Goal: Information Seeking & Learning: Learn about a topic

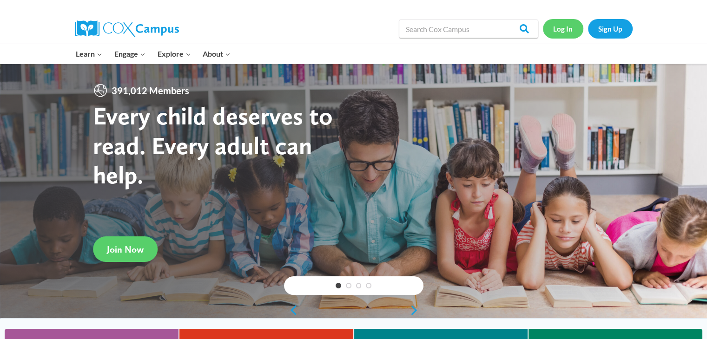
click at [566, 27] on link "Log In" at bounding box center [563, 28] width 40 height 19
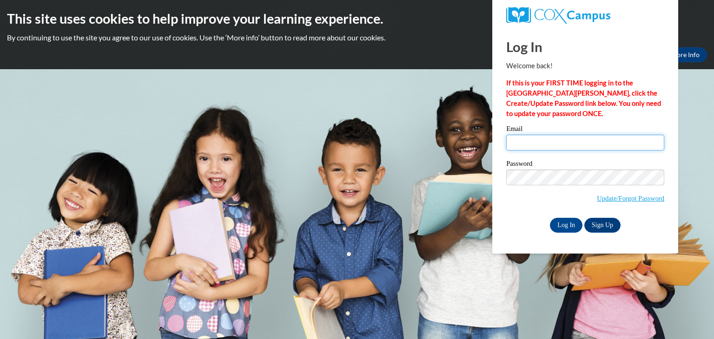
click at [577, 140] on input "Email" at bounding box center [585, 143] width 158 height 16
type input "anita.lobb@barren.kyschools.us"
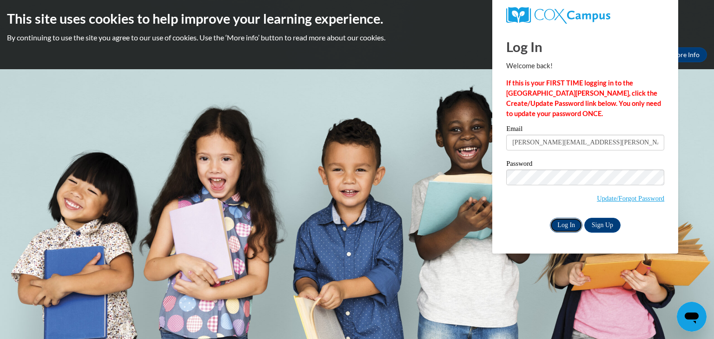
click at [569, 222] on input "Log In" at bounding box center [566, 225] width 33 height 15
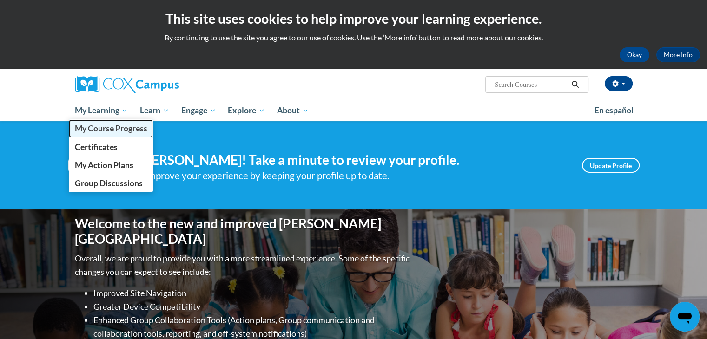
click at [111, 130] on span "My Course Progress" at bounding box center [110, 129] width 73 height 10
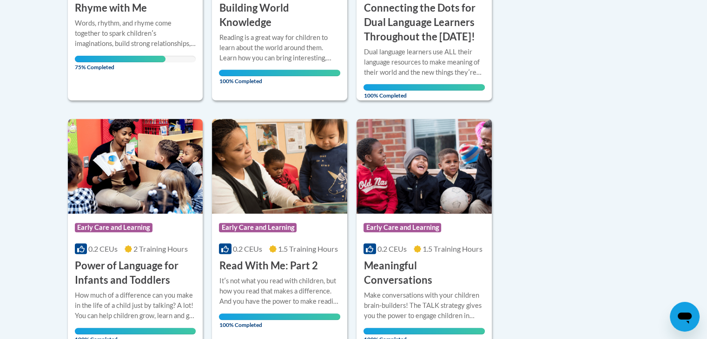
scroll to position [396, 0]
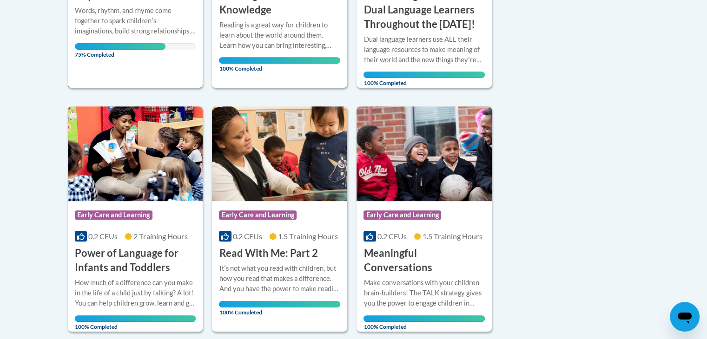
click at [117, 48] on span "75% Completed" at bounding box center [120, 50] width 91 height 15
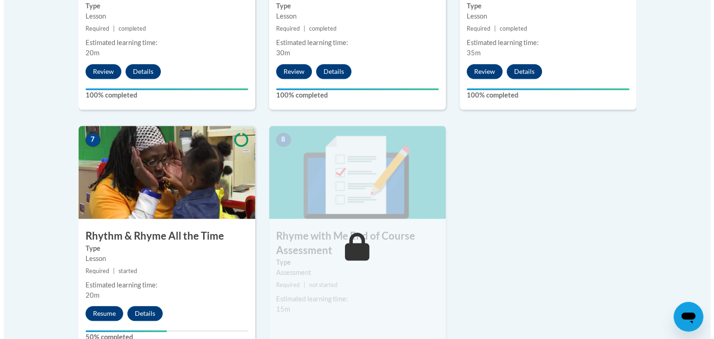
scroll to position [731, 0]
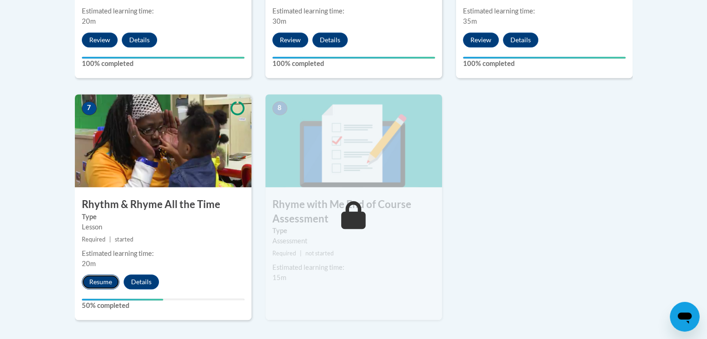
click at [98, 281] on button "Resume" at bounding box center [101, 282] width 38 height 15
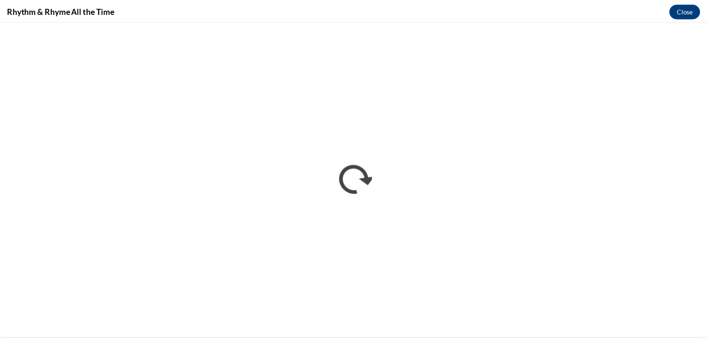
scroll to position [0, 0]
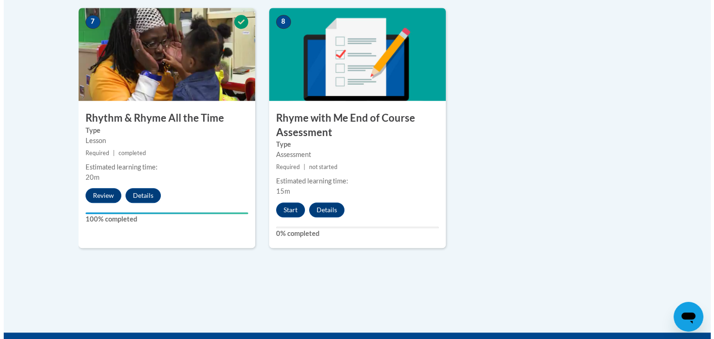
scroll to position [837, 0]
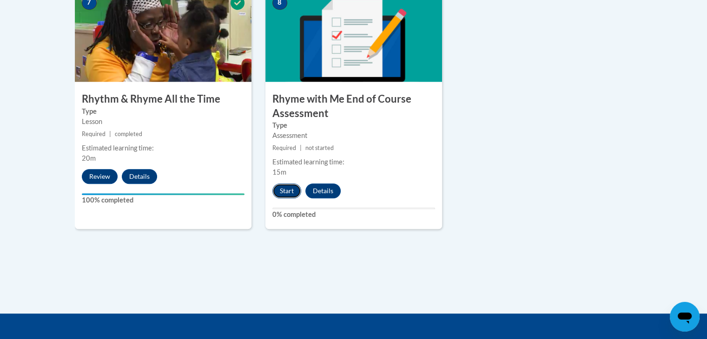
click at [286, 188] on button "Start" at bounding box center [287, 191] width 29 height 15
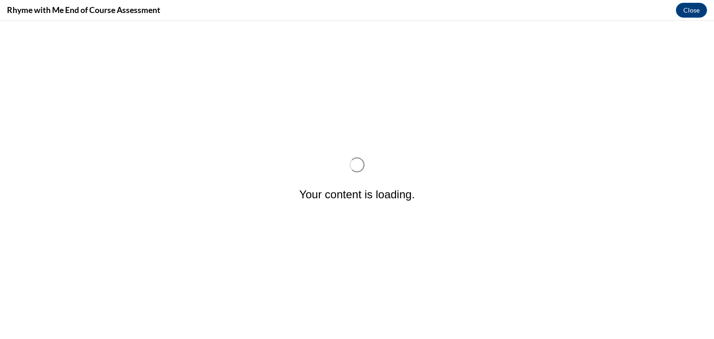
scroll to position [0, 0]
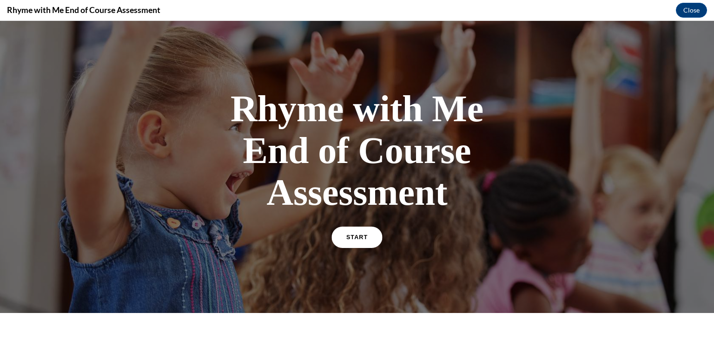
click at [350, 238] on span "START" at bounding box center [356, 237] width 21 height 7
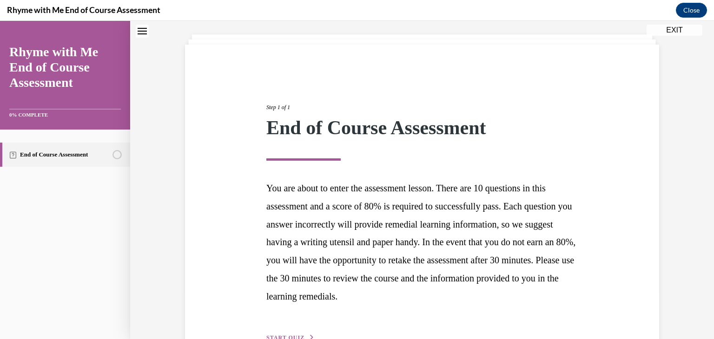
scroll to position [106, 0]
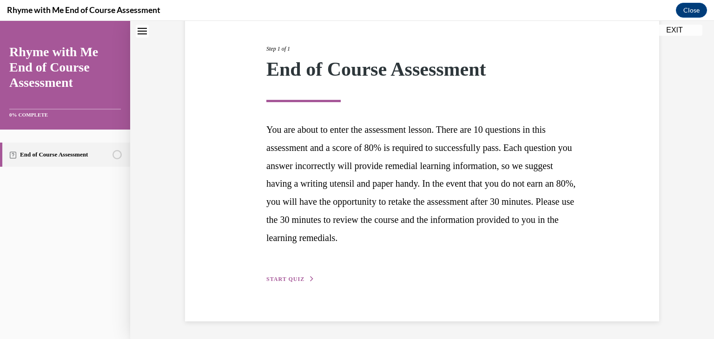
click at [279, 274] on div "Step 1 of 1 End of Course Assessment You are about to enter the assessment less…" at bounding box center [422, 153] width 326 height 261
click at [280, 274] on div "Step 1 of 1 End of Course Assessment You are about to enter the assessment less…" at bounding box center [422, 153] width 326 height 261
click at [281, 276] on span "START QUIZ" at bounding box center [285, 279] width 38 height 7
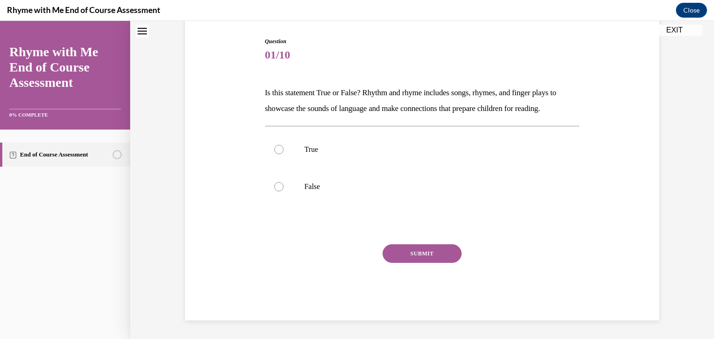
scroll to position [92, 0]
click at [274, 146] on div at bounding box center [278, 149] width 9 height 9
click at [274, 146] on input "True" at bounding box center [278, 149] width 9 height 9
radio input "true"
click at [275, 187] on div at bounding box center [278, 186] width 9 height 9
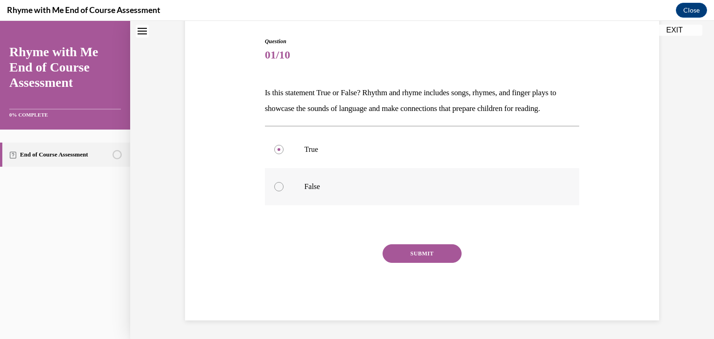
click at [275, 187] on input "False" at bounding box center [278, 186] width 9 height 9
radio input "true"
click at [278, 147] on div at bounding box center [278, 149] width 9 height 9
click at [278, 147] on input "True" at bounding box center [278, 149] width 9 height 9
radio input "true"
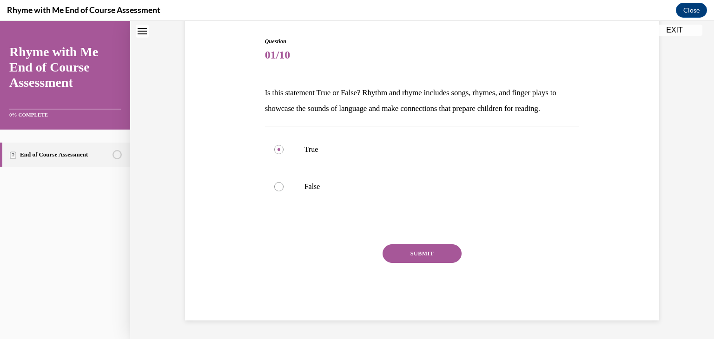
click at [405, 250] on button "SUBMIT" at bounding box center [422, 254] width 79 height 19
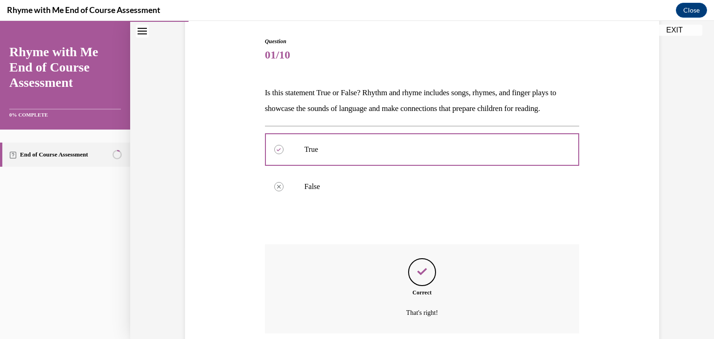
scroll to position [167, 0]
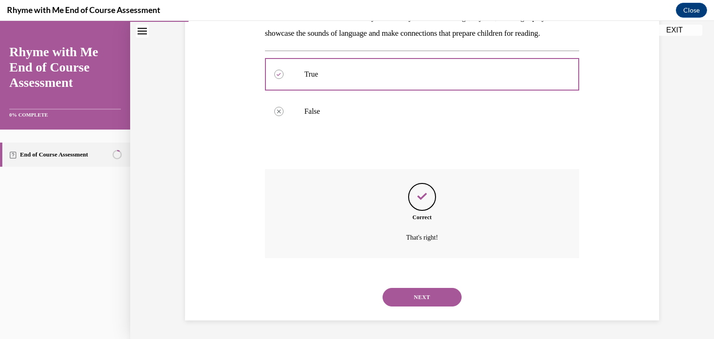
click at [421, 294] on button "NEXT" at bounding box center [422, 297] width 79 height 19
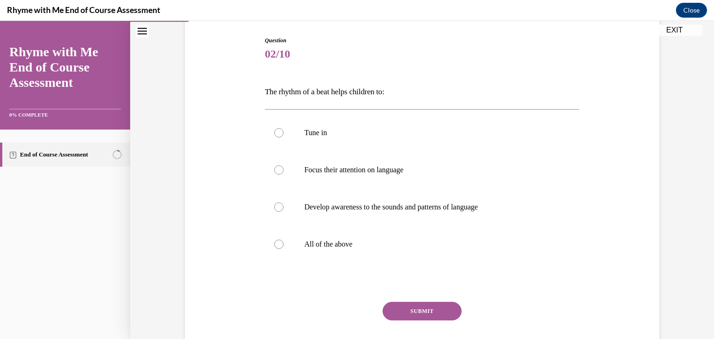
scroll to position [112, 0]
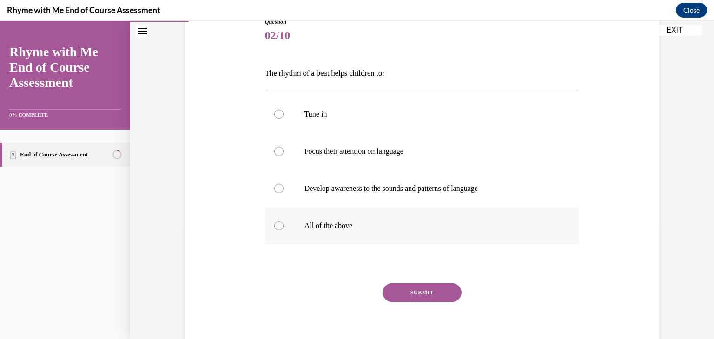
click at [275, 224] on div at bounding box center [278, 225] width 9 height 9
click at [275, 224] on input "All of the above" at bounding box center [278, 225] width 9 height 9
radio input "true"
click at [428, 292] on button "SUBMIT" at bounding box center [422, 293] width 79 height 19
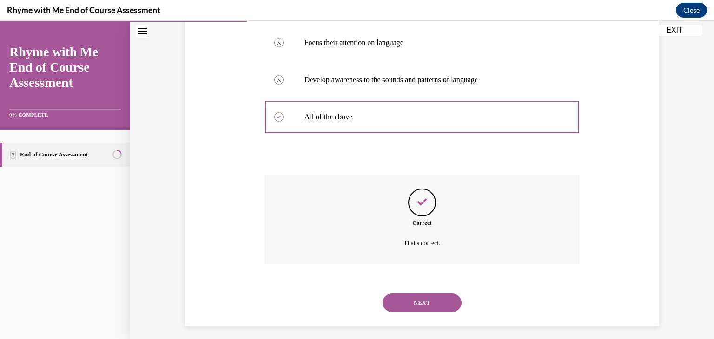
scroll to position [226, 0]
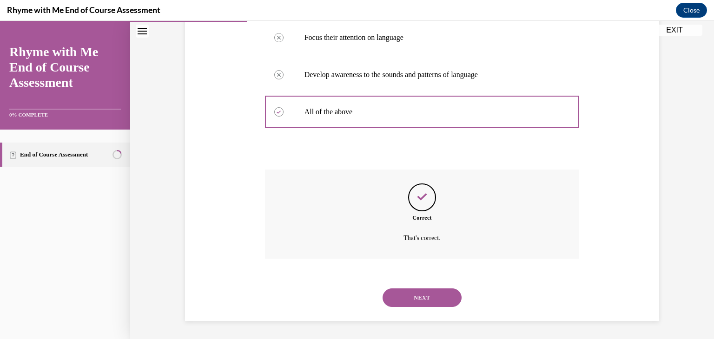
click at [428, 292] on button "NEXT" at bounding box center [422, 298] width 79 height 19
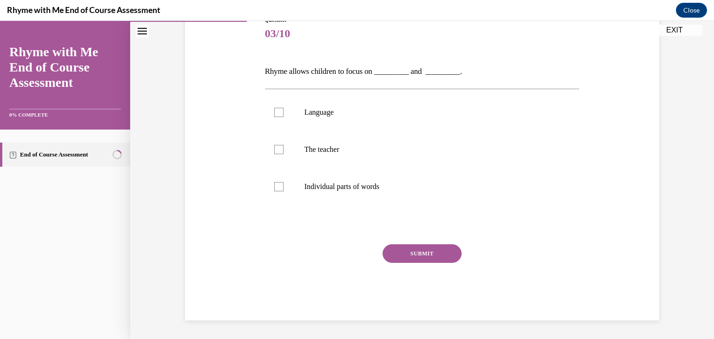
scroll to position [103, 0]
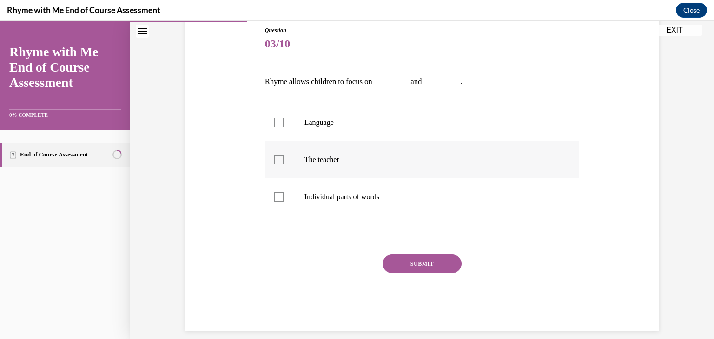
click at [274, 158] on div at bounding box center [278, 159] width 9 height 9
click at [274, 158] on input "The teacher" at bounding box center [278, 159] width 9 height 9
checkbox input "true"
click at [276, 119] on div at bounding box center [278, 122] width 9 height 9
click at [276, 119] on input "Language" at bounding box center [278, 122] width 9 height 9
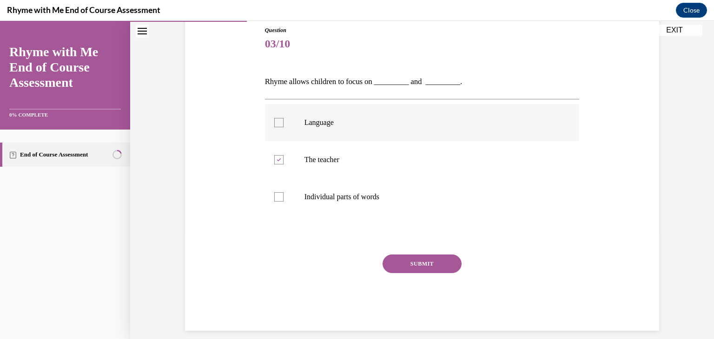
checkbox input "true"
click at [412, 264] on button "SUBMIT" at bounding box center [422, 264] width 79 height 19
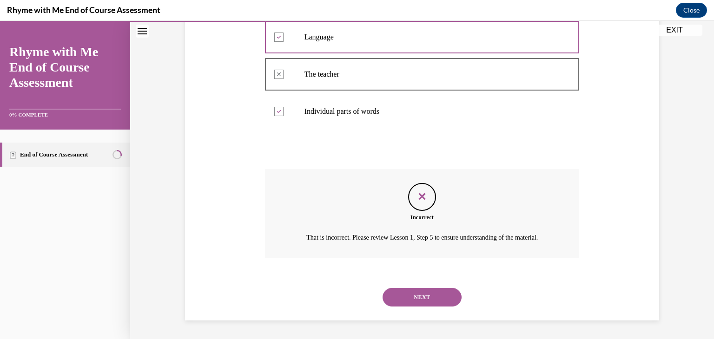
scroll to position [200, 0]
click at [421, 294] on button "NEXT" at bounding box center [422, 297] width 79 height 19
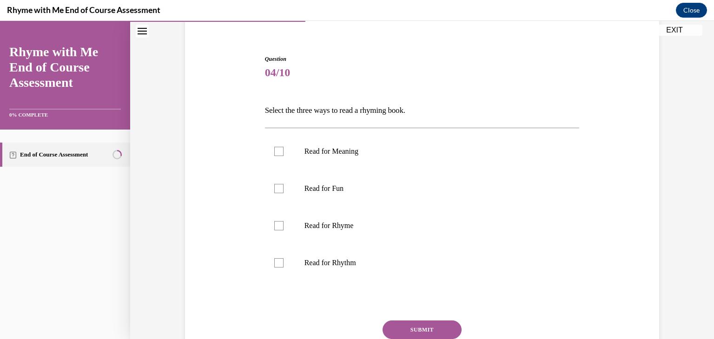
scroll to position [93, 0]
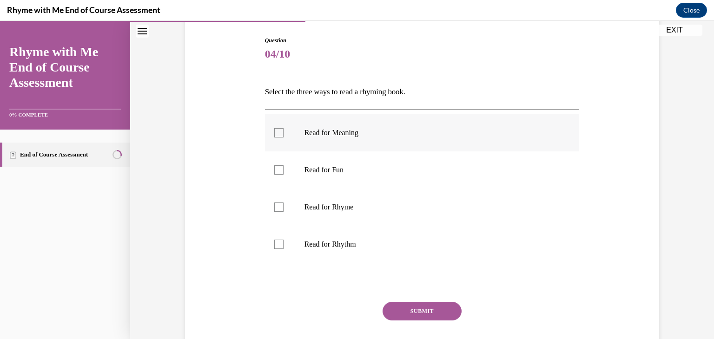
click at [275, 134] on div at bounding box center [278, 132] width 9 height 9
click at [275, 134] on input "Read for Meaning" at bounding box center [278, 132] width 9 height 9
checkbox input "true"
click at [278, 205] on div at bounding box center [278, 207] width 9 height 9
click at [278, 205] on input "Read for Rhyme" at bounding box center [278, 207] width 9 height 9
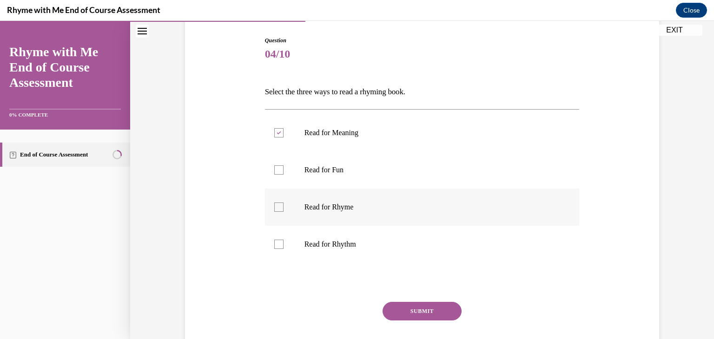
checkbox input "true"
click at [277, 241] on div at bounding box center [278, 244] width 9 height 9
click at [277, 241] on input "Read for Rhythm" at bounding box center [278, 244] width 9 height 9
checkbox input "true"
click at [416, 306] on button "SUBMIT" at bounding box center [422, 311] width 79 height 19
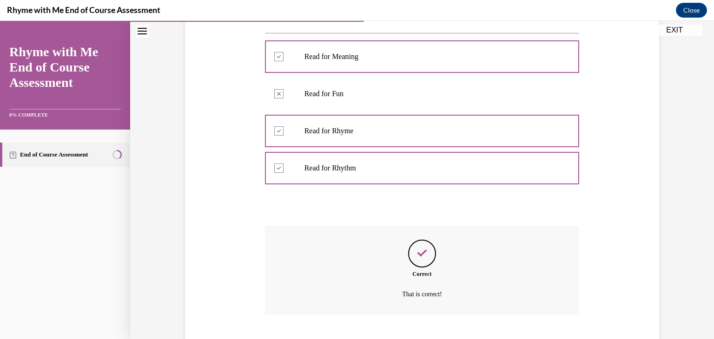
scroll to position [226, 0]
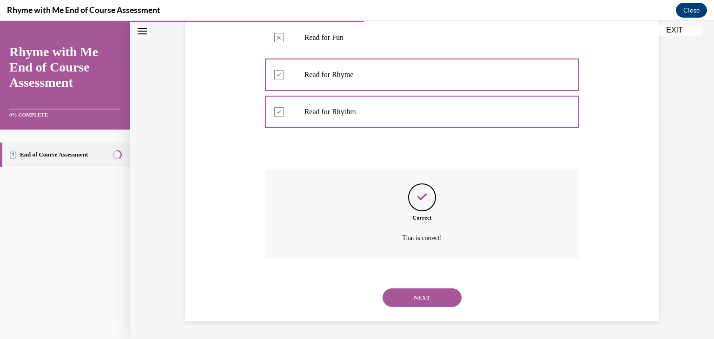
click at [416, 295] on button "NEXT" at bounding box center [422, 298] width 79 height 19
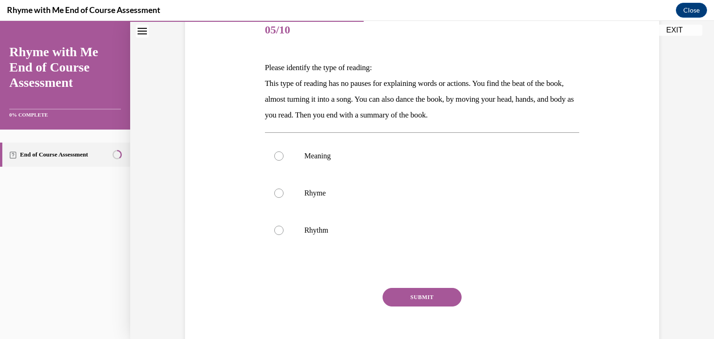
scroll to position [130, 0]
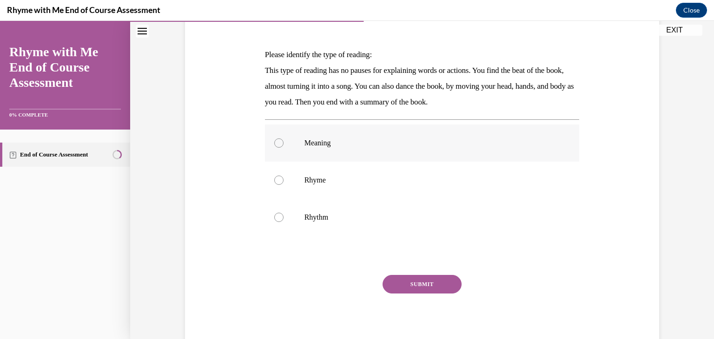
click at [274, 141] on div at bounding box center [278, 143] width 9 height 9
click at [274, 141] on input "Meaning" at bounding box center [278, 143] width 9 height 9
radio input "true"
click at [278, 142] on icon at bounding box center [279, 143] width 3 height 3
click at [274, 141] on input "Meaning" at bounding box center [278, 143] width 9 height 9
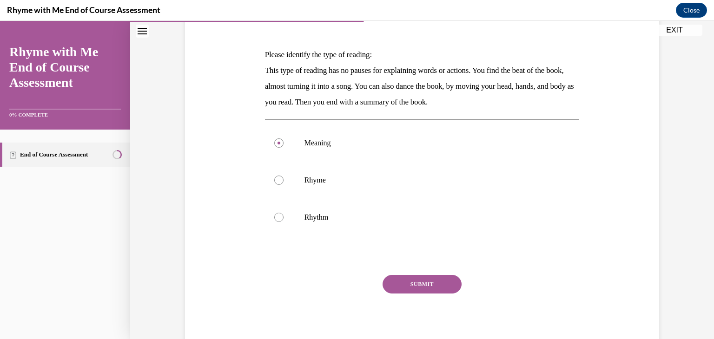
click at [425, 280] on button "SUBMIT" at bounding box center [422, 284] width 79 height 19
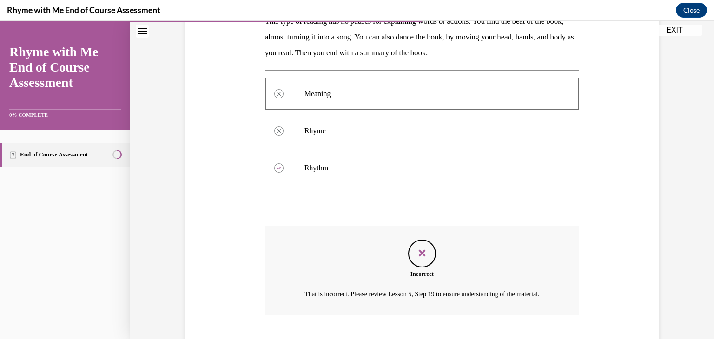
scroll to position [247, 0]
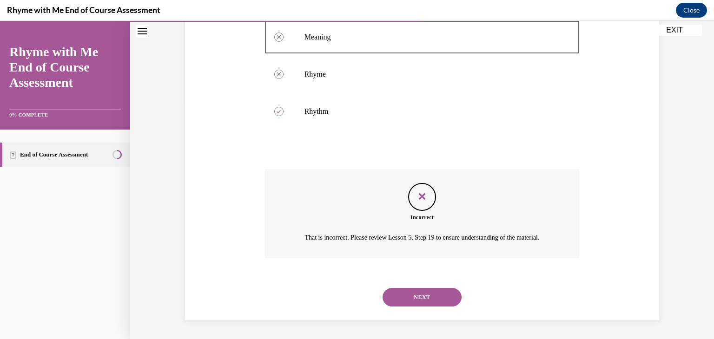
click at [422, 294] on button "NEXT" at bounding box center [422, 297] width 79 height 19
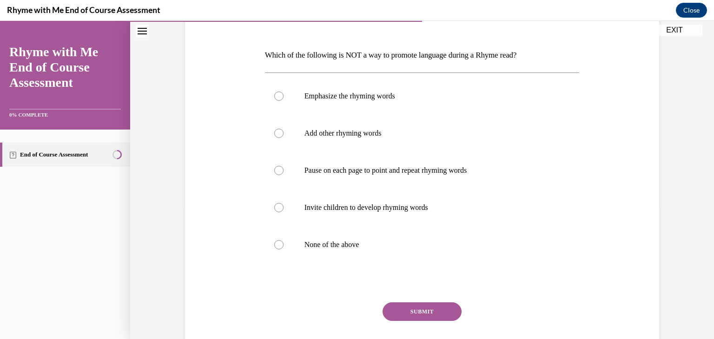
scroll to position [130, 0]
click at [276, 169] on div at bounding box center [278, 170] width 9 height 9
click at [276, 169] on input "Pause on each page to point and repeat rhyming words" at bounding box center [278, 170] width 9 height 9
radio input "true"
click at [406, 307] on button "SUBMIT" at bounding box center [422, 311] width 79 height 19
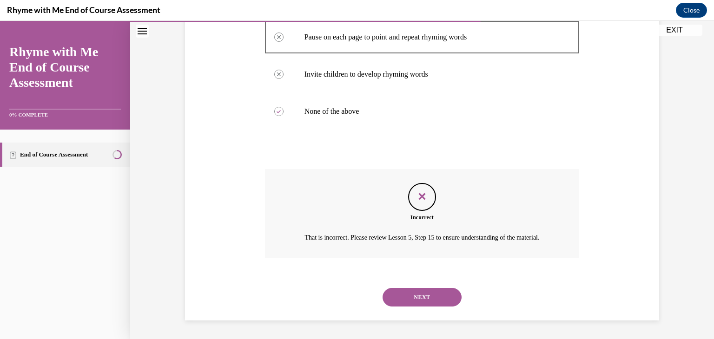
scroll to position [274, 0]
click at [426, 294] on button "NEXT" at bounding box center [422, 297] width 79 height 19
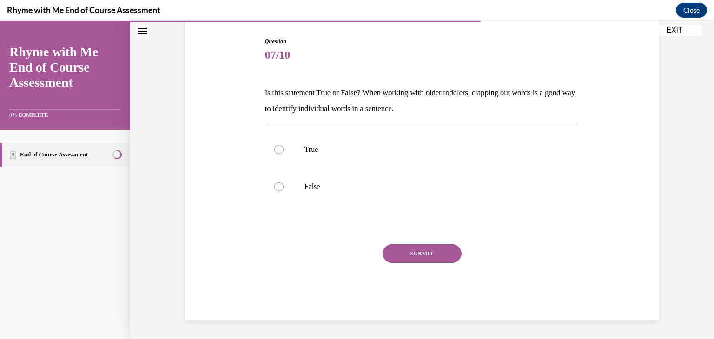
scroll to position [92, 0]
click at [277, 147] on div at bounding box center [278, 149] width 9 height 9
click at [277, 147] on input "True" at bounding box center [278, 149] width 9 height 9
radio input "true"
click at [402, 247] on button "SUBMIT" at bounding box center [422, 254] width 79 height 19
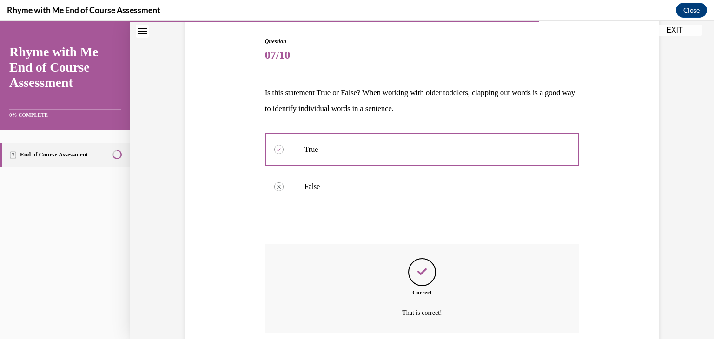
scroll to position [167, 0]
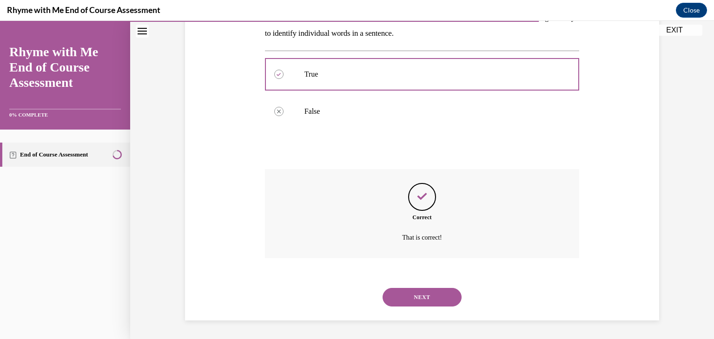
click at [420, 294] on button "NEXT" at bounding box center [422, 297] width 79 height 19
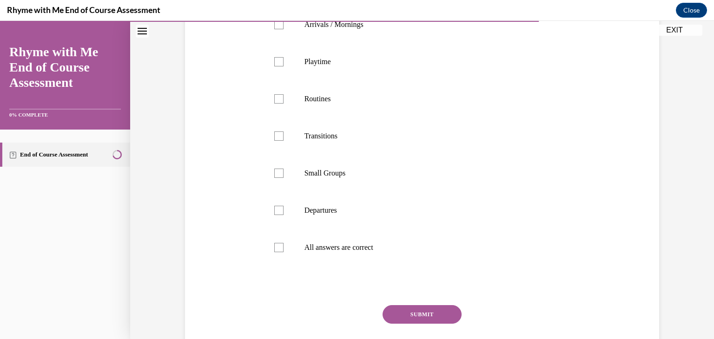
scroll to position [205, 0]
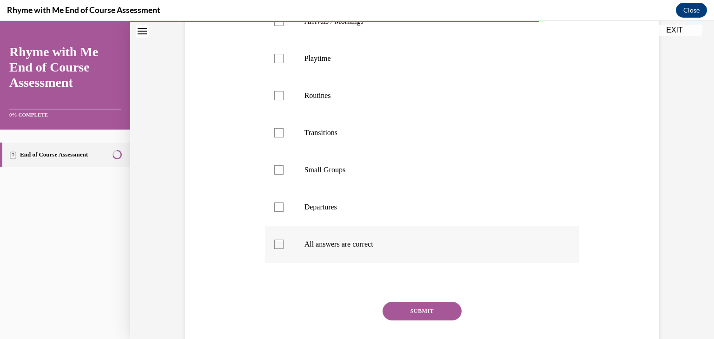
click at [274, 245] on div at bounding box center [278, 244] width 9 height 9
click at [274, 245] on input "All answers are correct" at bounding box center [278, 244] width 9 height 9
checkbox input "true"
click at [418, 309] on button "SUBMIT" at bounding box center [422, 311] width 79 height 19
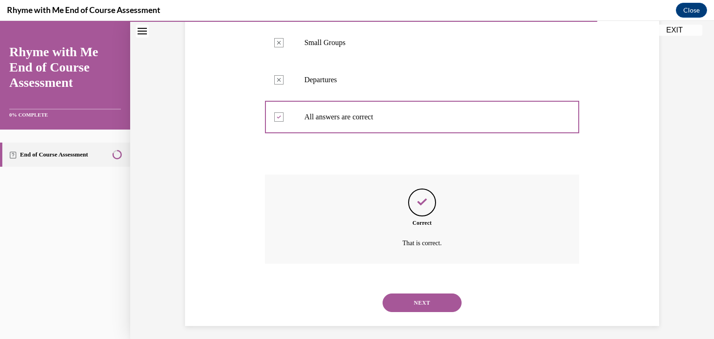
scroll to position [337, 0]
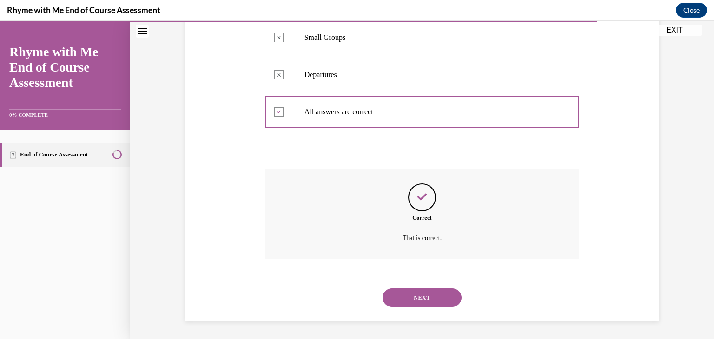
click at [417, 296] on button "NEXT" at bounding box center [422, 298] width 79 height 19
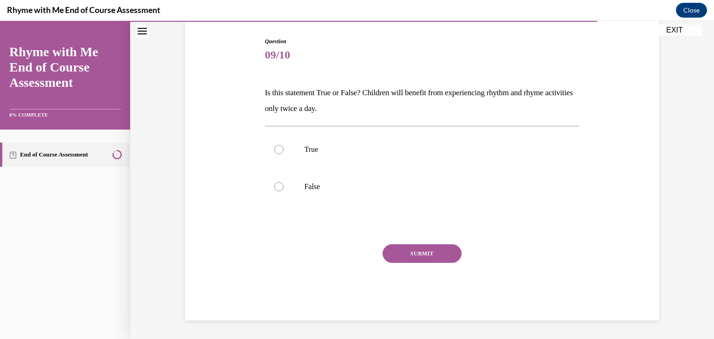
scroll to position [92, 0]
click at [275, 182] on div at bounding box center [278, 186] width 9 height 9
click at [275, 182] on input "False" at bounding box center [278, 186] width 9 height 9
radio input "true"
click at [407, 256] on button "SUBMIT" at bounding box center [422, 254] width 79 height 19
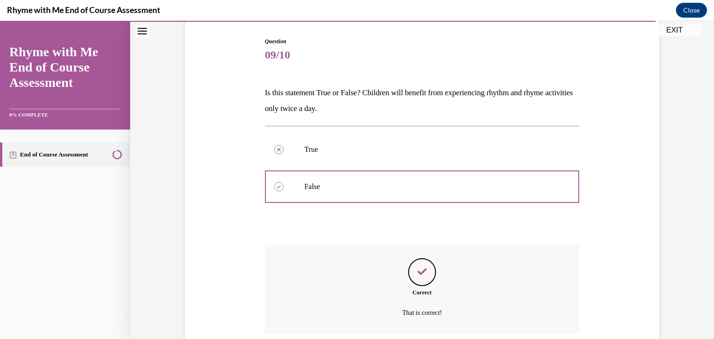
scroll to position [167, 0]
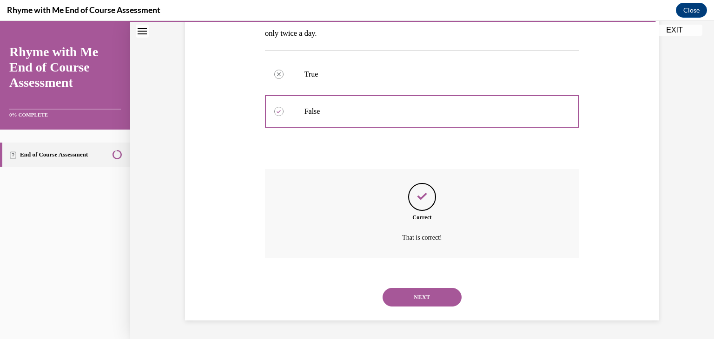
click at [415, 294] on button "NEXT" at bounding box center [422, 297] width 79 height 19
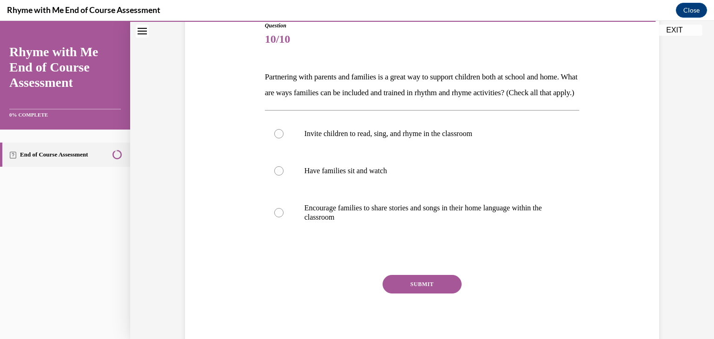
scroll to position [112, 0]
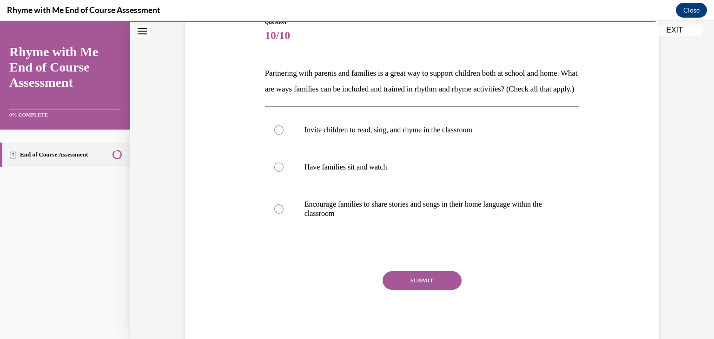
click at [213, 240] on div "Question 10/10 Partnering with parents and families is a great way to support c…" at bounding box center [422, 169] width 479 height 358
click at [278, 214] on div at bounding box center [278, 209] width 9 height 9
click at [278, 214] on input "Encourage families to share stories and songs in their home language within the…" at bounding box center [278, 209] width 9 height 9
radio input "true"
click at [270, 140] on label "Invite children to read, sing, and rhyme in the classroom" at bounding box center [422, 130] width 315 height 37
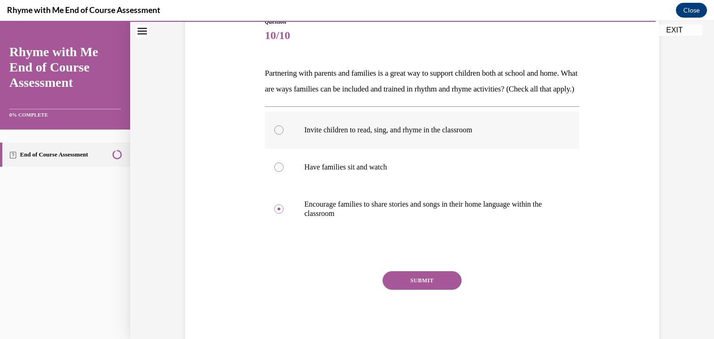
click at [274, 135] on input "Invite children to read, sing, and rhyme in the classroom" at bounding box center [278, 130] width 9 height 9
radio input "true"
click at [275, 214] on div at bounding box center [278, 209] width 9 height 9
click at [275, 214] on input "Encourage families to share stories and songs in their home language within the…" at bounding box center [278, 209] width 9 height 9
radio input "true"
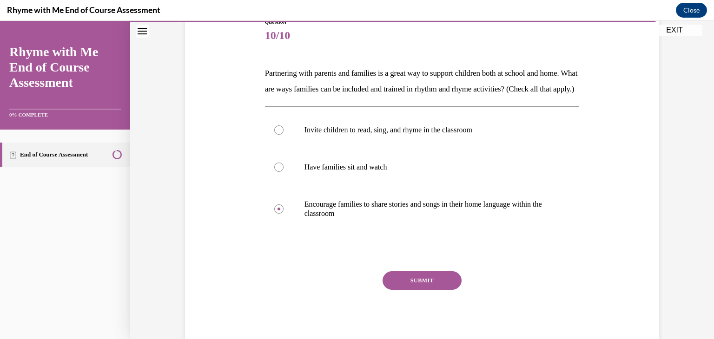
click at [407, 290] on button "SUBMIT" at bounding box center [422, 281] width 79 height 19
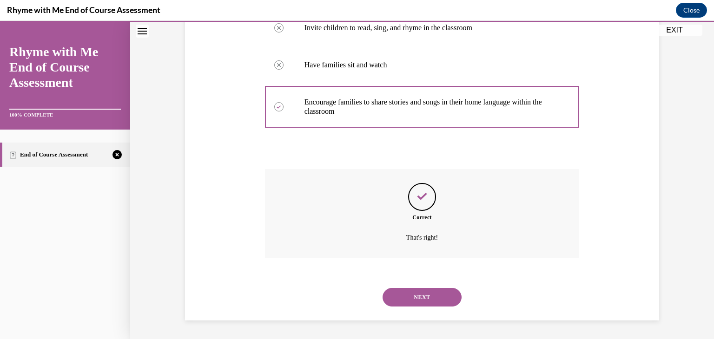
scroll to position [229, 0]
click at [413, 299] on button "NEXT" at bounding box center [422, 297] width 79 height 19
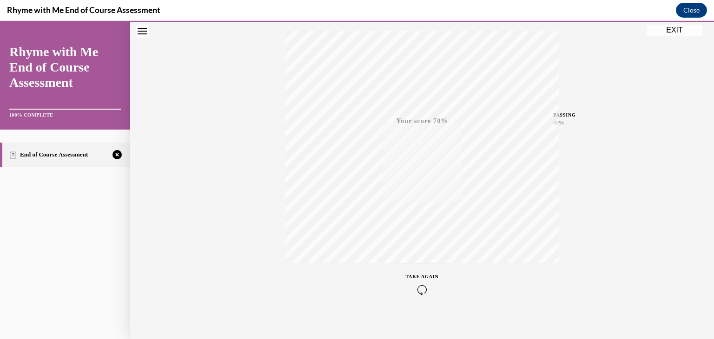
scroll to position [158, 0]
click at [419, 267] on span "TAKE AGAIN" at bounding box center [422, 269] width 33 height 5
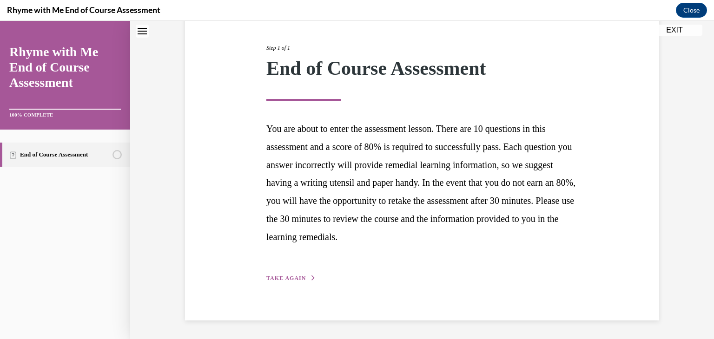
scroll to position [106, 0]
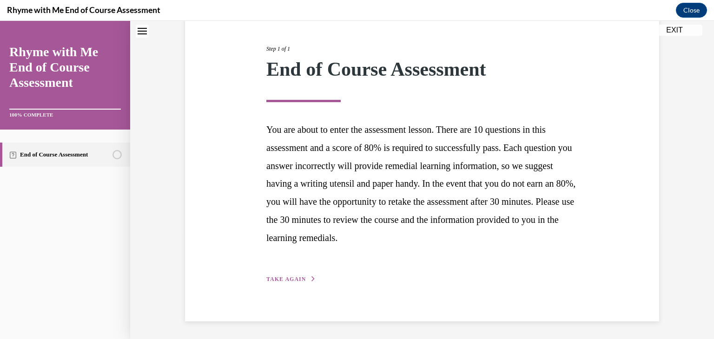
click at [290, 278] on span "TAKE AGAIN" at bounding box center [286, 279] width 40 height 7
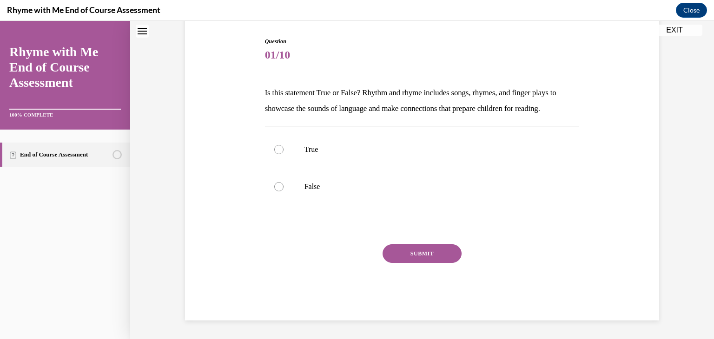
scroll to position [92, 0]
click at [275, 145] on div at bounding box center [278, 149] width 9 height 9
click at [275, 145] on input "True" at bounding box center [278, 149] width 9 height 9
radio input "true"
click at [422, 251] on button "SUBMIT" at bounding box center [422, 254] width 79 height 19
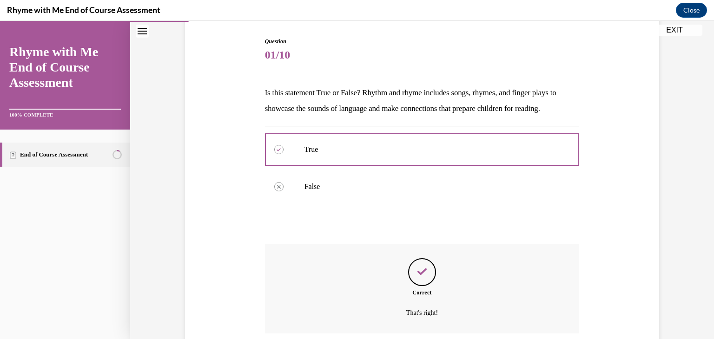
scroll to position [167, 0]
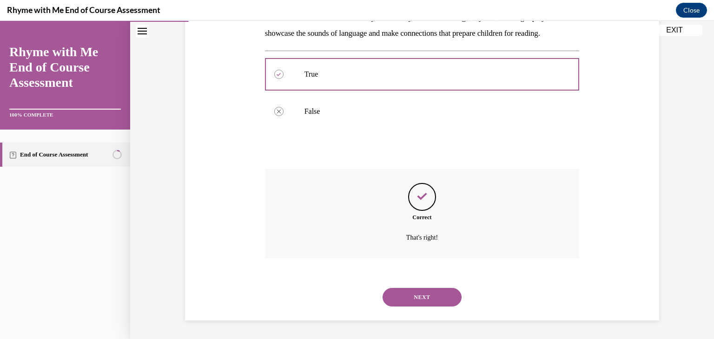
click at [425, 294] on button "NEXT" at bounding box center [422, 297] width 79 height 19
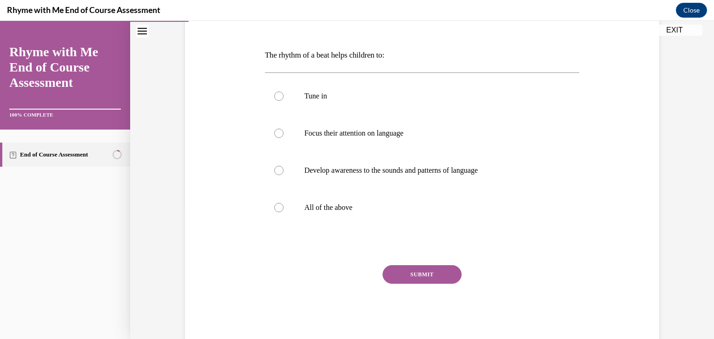
scroll to position [130, 0]
click at [274, 206] on div at bounding box center [278, 207] width 9 height 9
click at [274, 206] on input "All of the above" at bounding box center [278, 207] width 9 height 9
radio input "true"
click at [401, 271] on button "SUBMIT" at bounding box center [422, 274] width 79 height 19
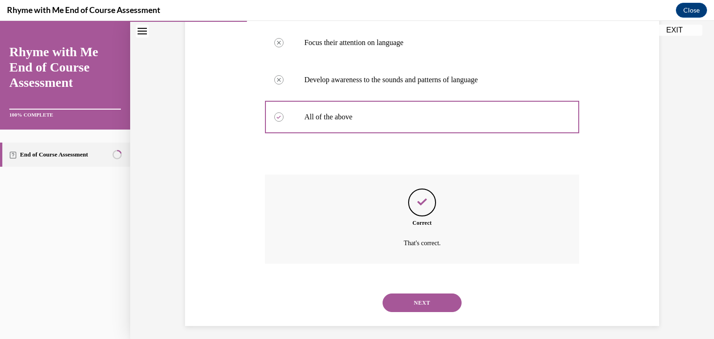
scroll to position [226, 0]
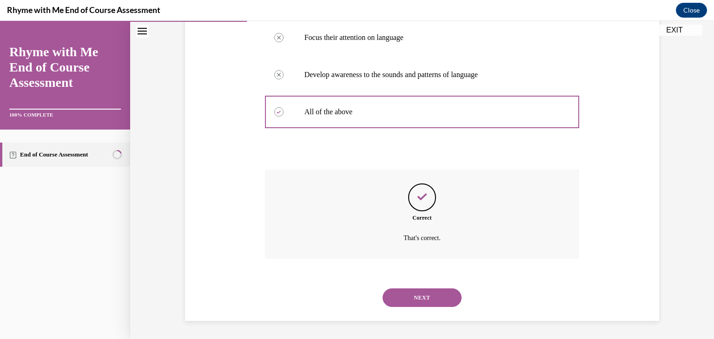
click at [421, 296] on button "NEXT" at bounding box center [422, 298] width 79 height 19
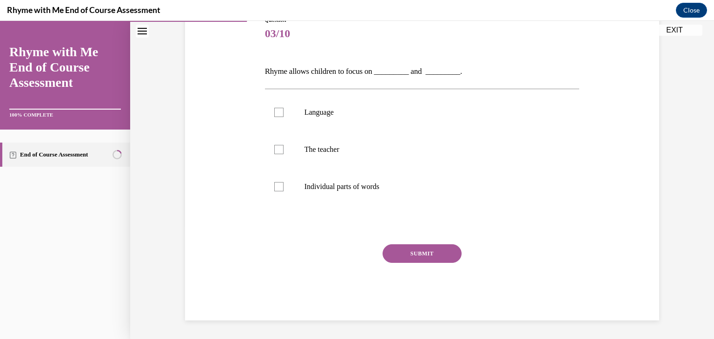
scroll to position [103, 0]
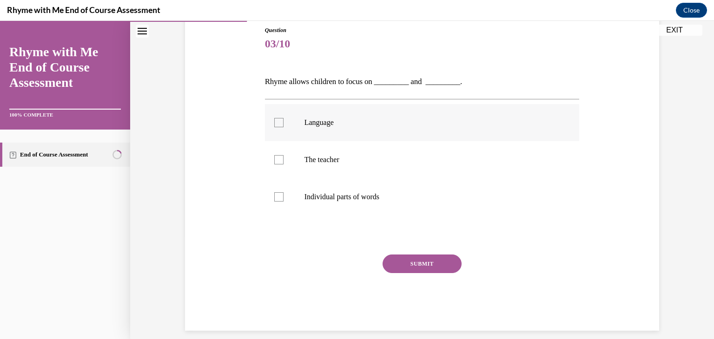
click at [274, 120] on div at bounding box center [278, 122] width 9 height 9
click at [274, 120] on input "Language" at bounding box center [278, 122] width 9 height 9
checkbox input "true"
click at [277, 194] on div at bounding box center [278, 197] width 9 height 9
click at [277, 194] on input "Individual parts of words" at bounding box center [278, 197] width 9 height 9
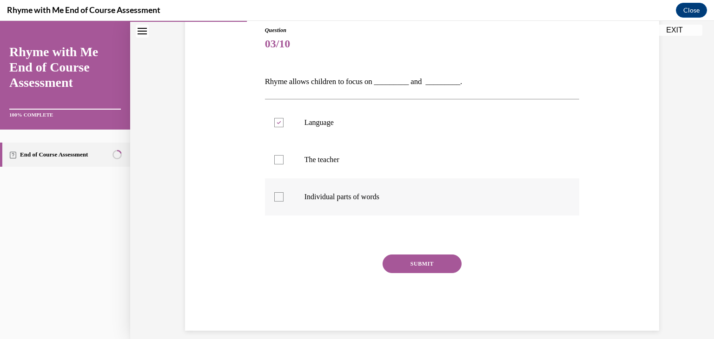
checkbox input "true"
click at [418, 263] on button "SUBMIT" at bounding box center [422, 264] width 79 height 19
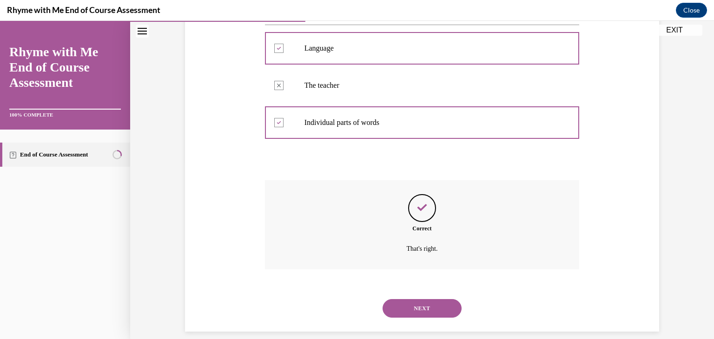
scroll to position [188, 0]
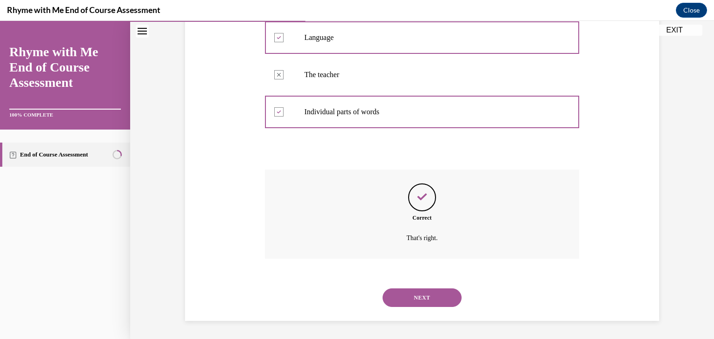
click at [425, 296] on button "NEXT" at bounding box center [422, 298] width 79 height 19
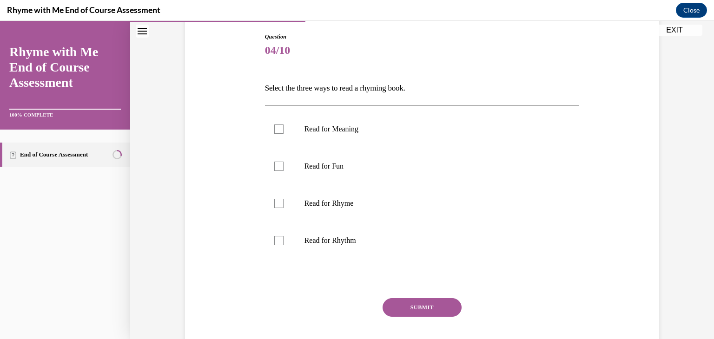
scroll to position [112, 0]
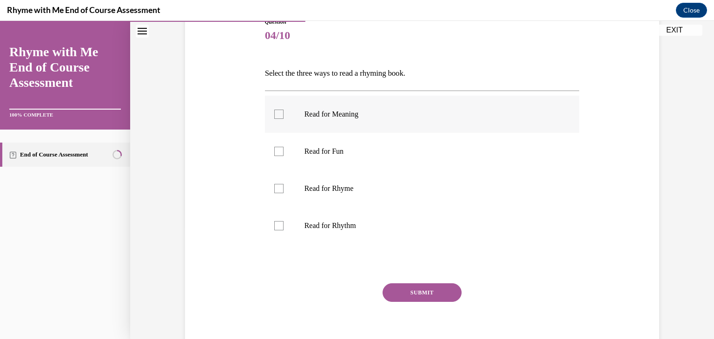
click at [274, 111] on div at bounding box center [278, 114] width 9 height 9
click at [274, 111] on input "Read for Meaning" at bounding box center [278, 114] width 9 height 9
checkbox input "true"
click at [278, 186] on div at bounding box center [278, 188] width 9 height 9
click at [278, 186] on input "Read for Rhyme" at bounding box center [278, 188] width 9 height 9
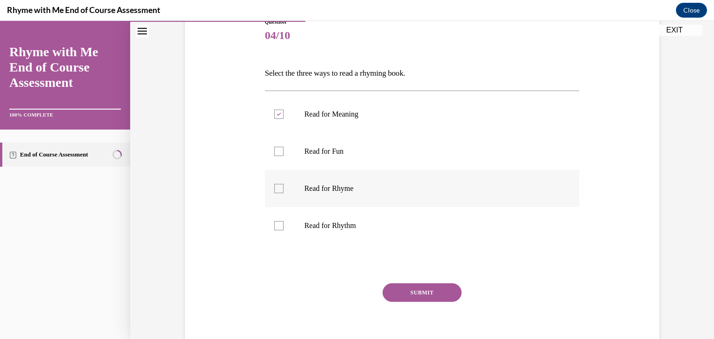
checkbox input "true"
click at [275, 225] on div at bounding box center [278, 225] width 9 height 9
click at [275, 225] on input "Read for Rhythm" at bounding box center [278, 225] width 9 height 9
checkbox input "true"
click at [405, 290] on button "SUBMIT" at bounding box center [422, 293] width 79 height 19
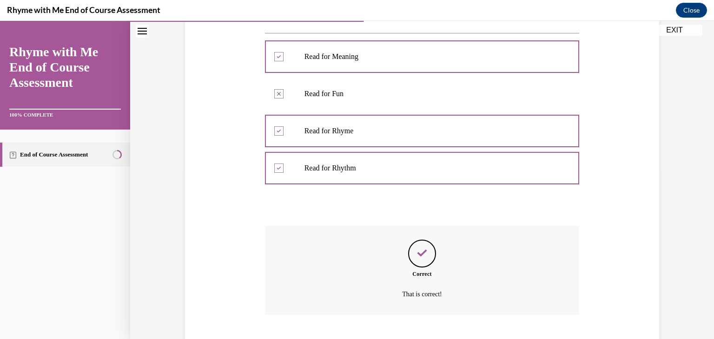
scroll to position [226, 0]
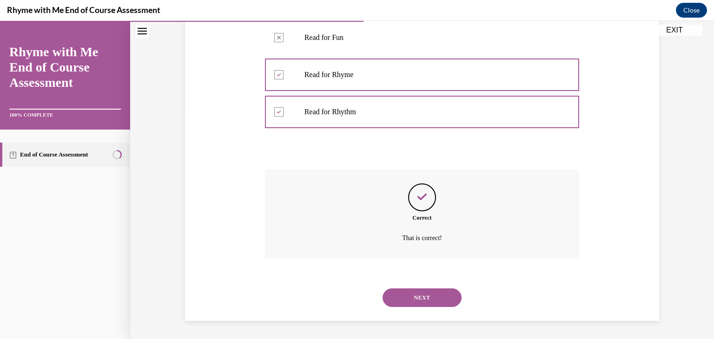
click at [422, 295] on button "NEXT" at bounding box center [422, 298] width 79 height 19
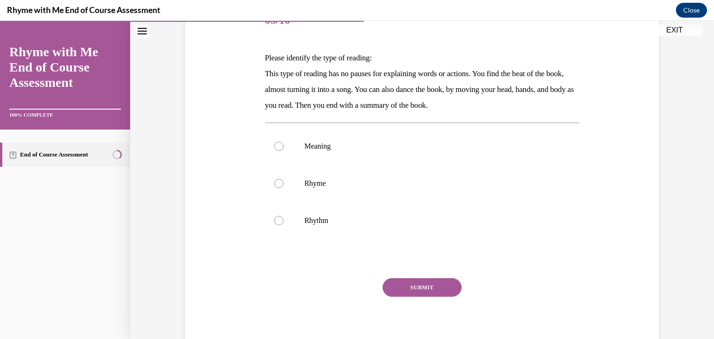
scroll to position [130, 0]
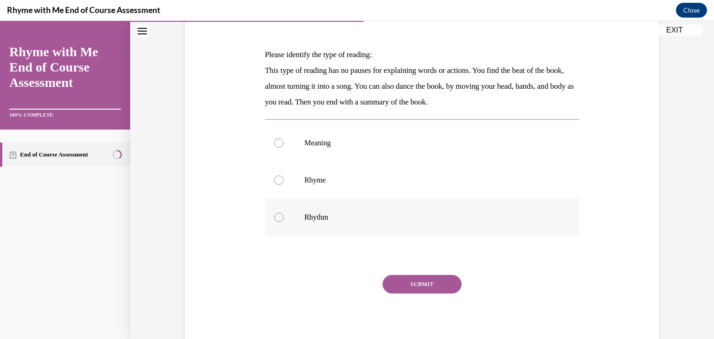
click at [274, 214] on div at bounding box center [278, 217] width 9 height 9
click at [274, 214] on input "Rhythm" at bounding box center [278, 217] width 9 height 9
radio input "true"
click at [409, 279] on button "SUBMIT" at bounding box center [422, 284] width 79 height 19
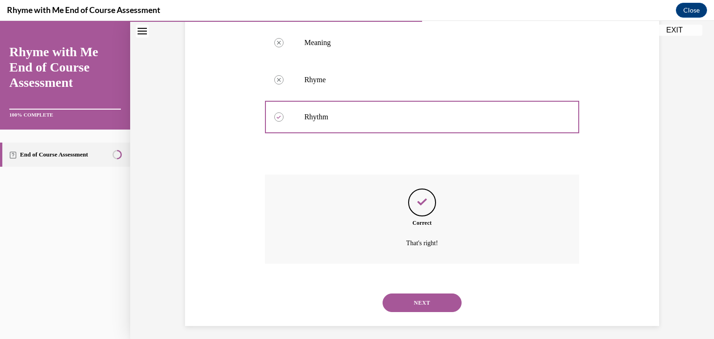
scroll to position [236, 0]
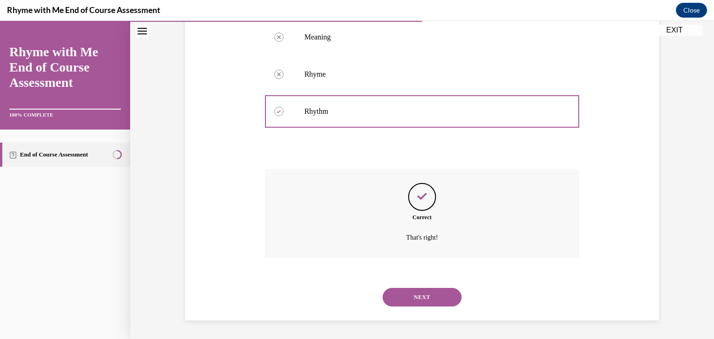
click at [415, 299] on button "NEXT" at bounding box center [422, 297] width 79 height 19
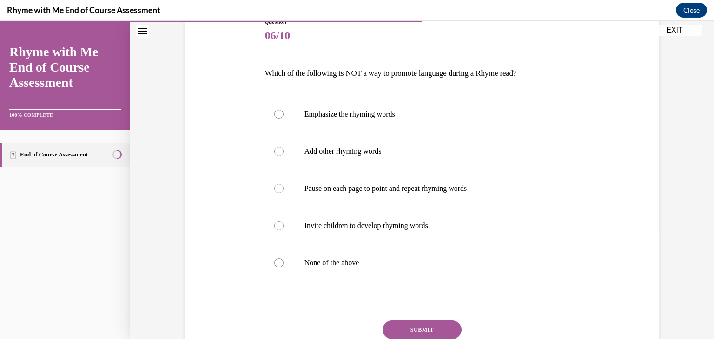
scroll to position [130, 0]
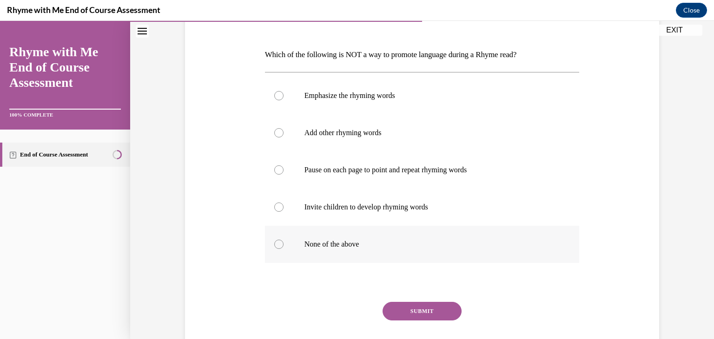
click at [276, 244] on div at bounding box center [278, 244] width 9 height 9
click at [276, 244] on input "None of the above" at bounding box center [278, 244] width 9 height 9
radio input "true"
click at [404, 307] on button "SUBMIT" at bounding box center [422, 311] width 79 height 19
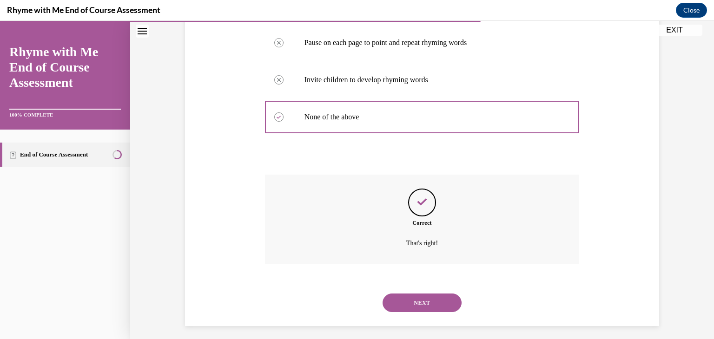
scroll to position [263, 0]
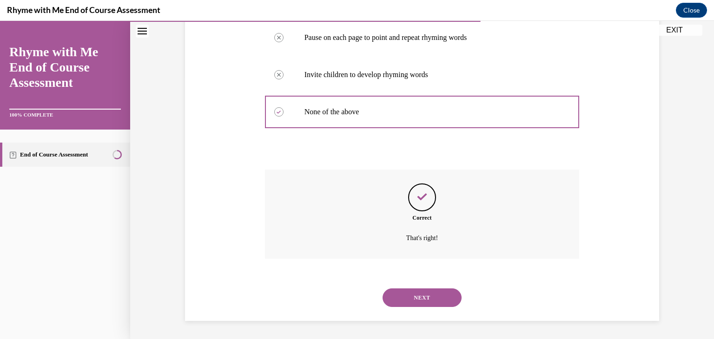
click at [428, 291] on button "NEXT" at bounding box center [422, 298] width 79 height 19
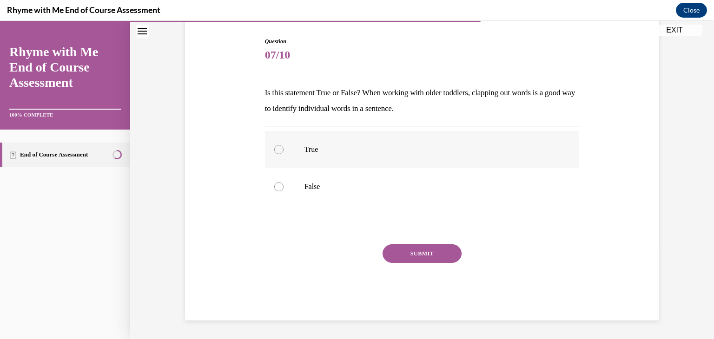
click at [278, 146] on div at bounding box center [278, 149] width 9 height 9
click at [278, 146] on input "True" at bounding box center [278, 149] width 9 height 9
radio input "true"
click at [426, 250] on button "SUBMIT" at bounding box center [422, 254] width 79 height 19
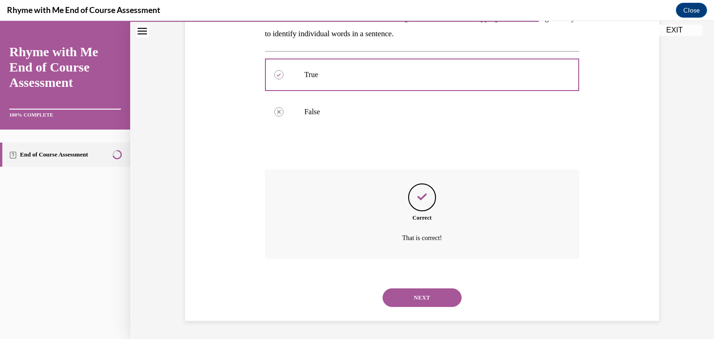
scroll to position [167, 0]
click at [429, 296] on button "NEXT" at bounding box center [422, 297] width 79 height 19
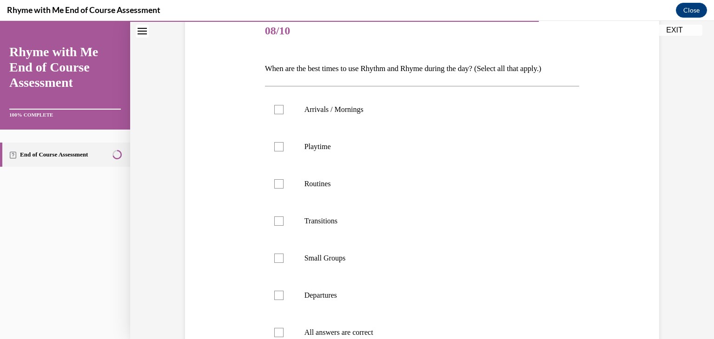
scroll to position [130, 0]
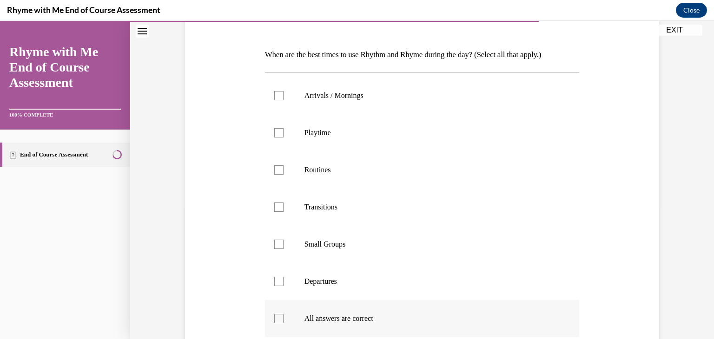
click at [274, 320] on div at bounding box center [278, 318] width 9 height 9
click at [274, 320] on input "All answers are correct" at bounding box center [278, 318] width 9 height 9
checkbox input "true"
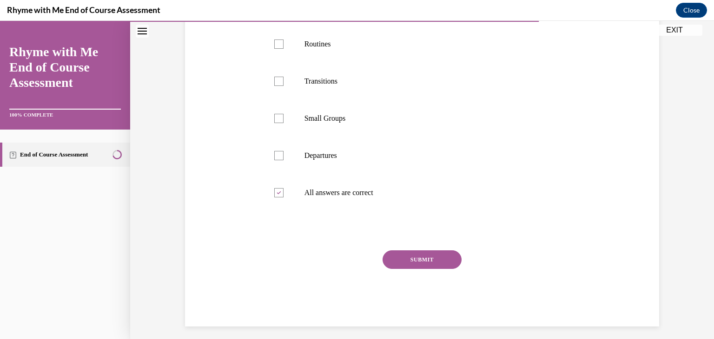
scroll to position [260, 0]
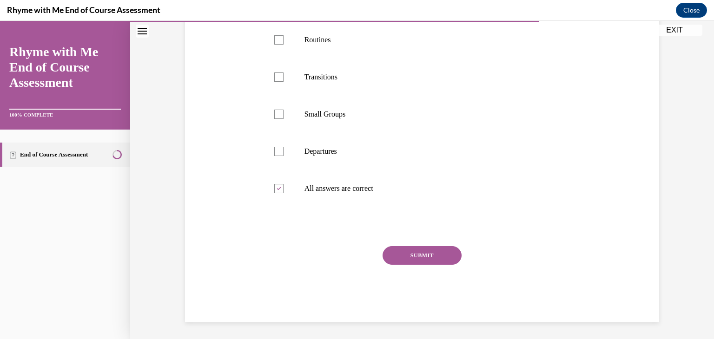
click at [446, 252] on button "SUBMIT" at bounding box center [422, 255] width 79 height 19
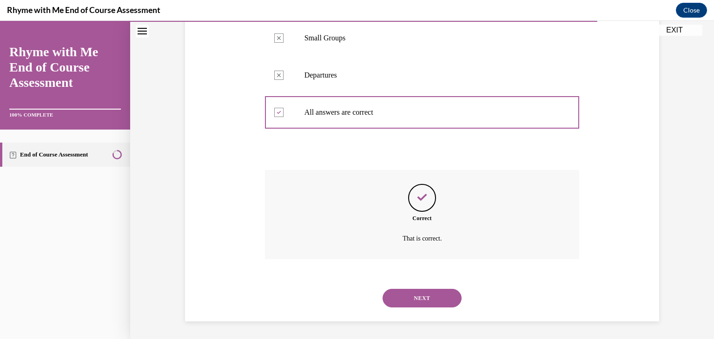
scroll to position [337, 0]
click at [419, 300] on button "NEXT" at bounding box center [422, 298] width 79 height 19
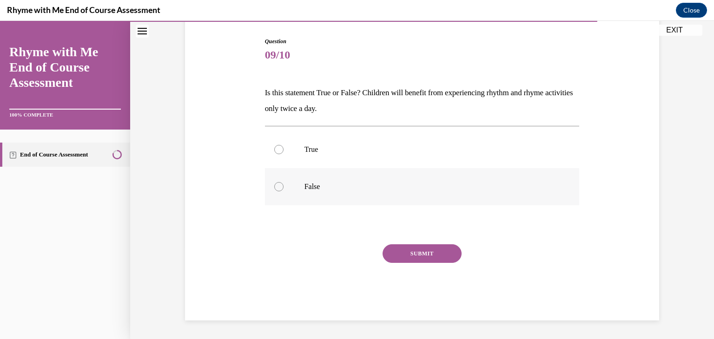
click at [275, 186] on div at bounding box center [278, 186] width 9 height 9
click at [275, 186] on input "False" at bounding box center [278, 186] width 9 height 9
radio input "true"
click at [415, 249] on button "SUBMIT" at bounding box center [422, 254] width 79 height 19
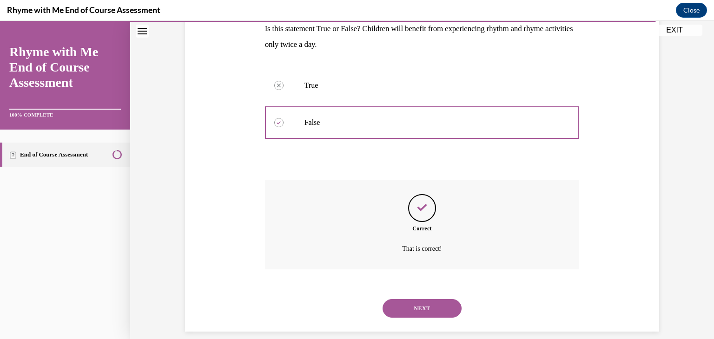
scroll to position [167, 0]
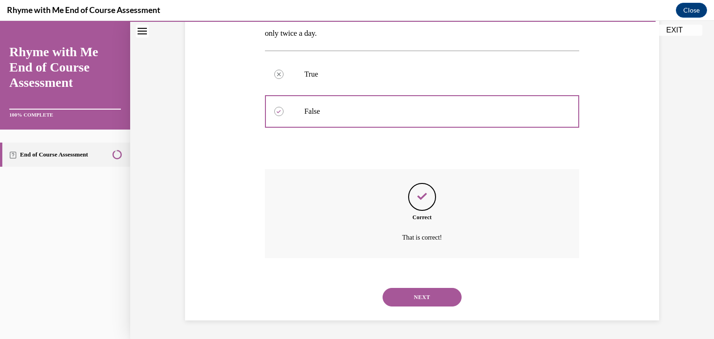
click at [434, 289] on button "NEXT" at bounding box center [422, 297] width 79 height 19
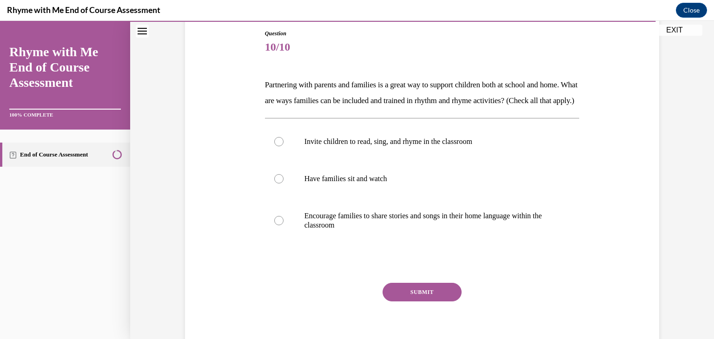
scroll to position [130, 0]
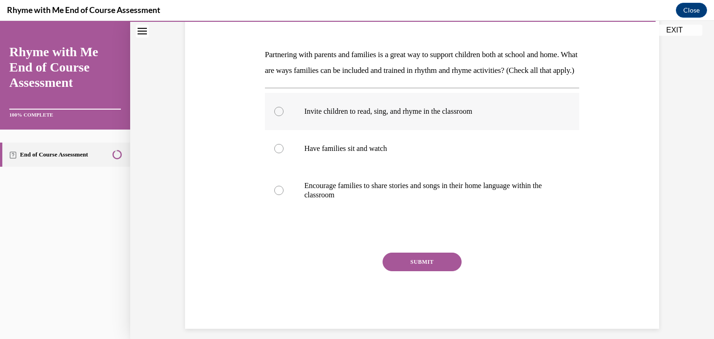
click at [269, 122] on label "Invite children to read, sing, and rhyme in the classroom" at bounding box center [422, 111] width 315 height 37
click at [274, 116] on input "Invite children to read, sing, and rhyme in the classroom" at bounding box center [278, 111] width 9 height 9
radio input "true"
click at [275, 195] on div at bounding box center [278, 190] width 9 height 9
click at [275, 195] on input "Encourage families to share stories and songs in their home language within the…" at bounding box center [278, 190] width 9 height 9
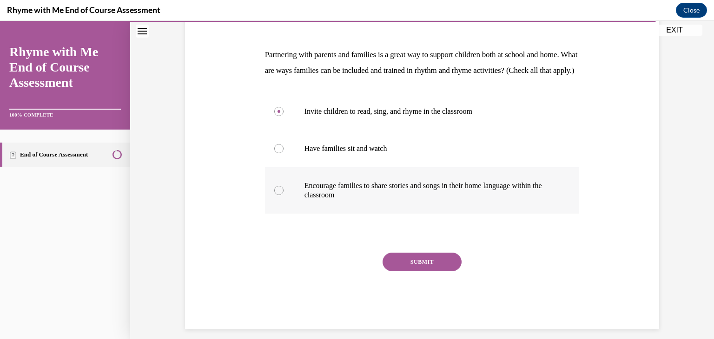
radio input "true"
click at [403, 272] on button "SUBMIT" at bounding box center [422, 262] width 79 height 19
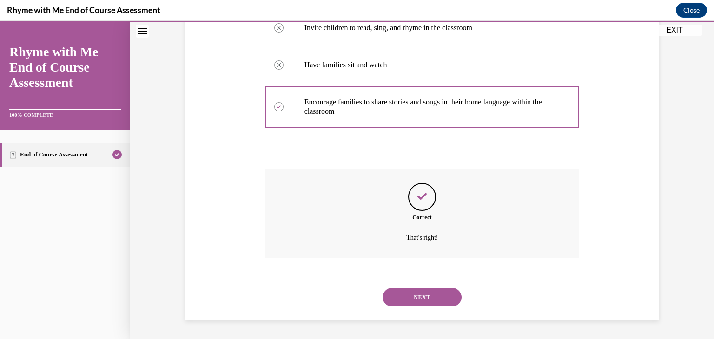
scroll to position [229, 0]
click at [426, 296] on button "NEXT" at bounding box center [422, 297] width 79 height 19
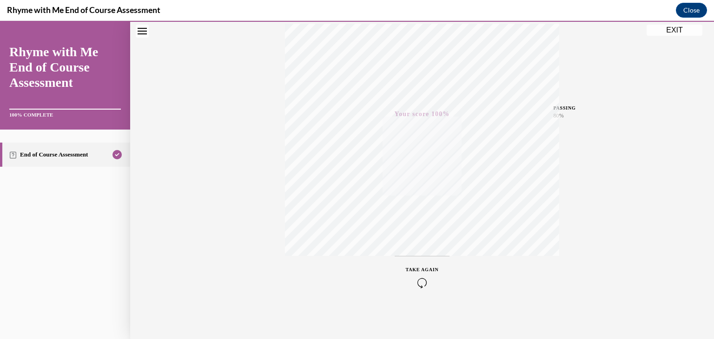
scroll to position [158, 0]
click at [668, 27] on button "EXIT" at bounding box center [675, 30] width 56 height 11
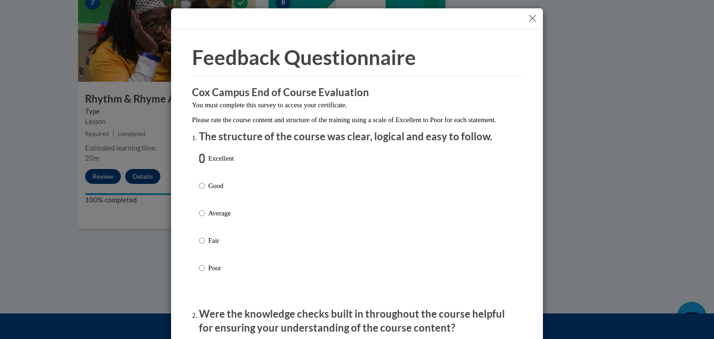
click at [200, 164] on input "Excellent" at bounding box center [202, 158] width 6 height 10
radio input "true"
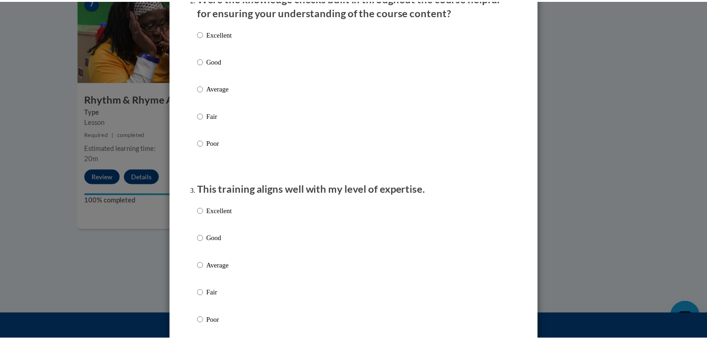
scroll to position [313, 0]
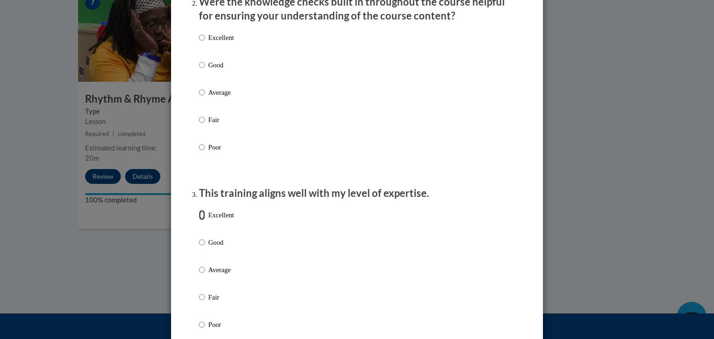
click at [199, 220] on input "Excellent" at bounding box center [202, 215] width 6 height 10
radio input "true"
click at [199, 43] on input "Excellent" at bounding box center [202, 38] width 6 height 10
radio input "true"
click at [667, 126] on div "Feedback Questionnaire Rate Course Comments Cox Campus End of Course Evaluation…" at bounding box center [357, 169] width 714 height 339
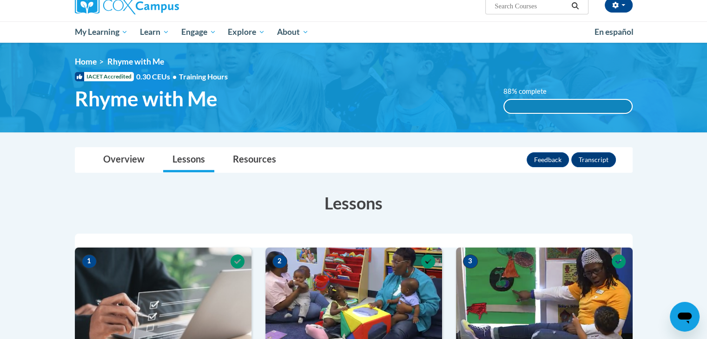
scroll to position [74, 0]
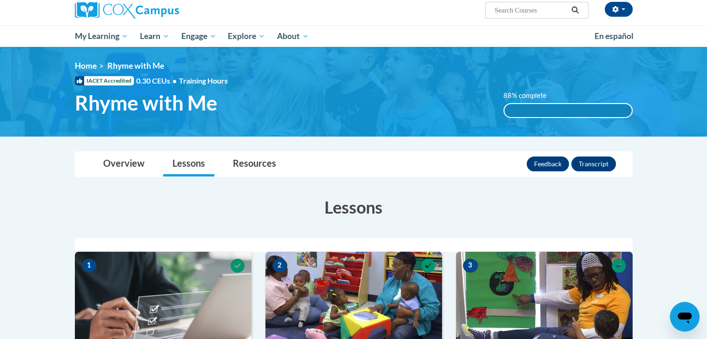
click at [599, 108] on div "88% complete" at bounding box center [568, 110] width 127 height 13
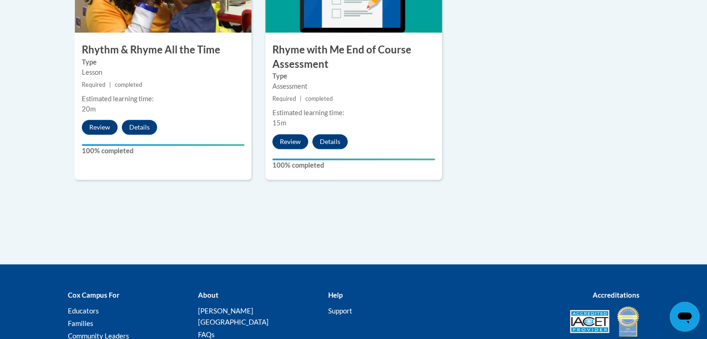
scroll to position [917, 0]
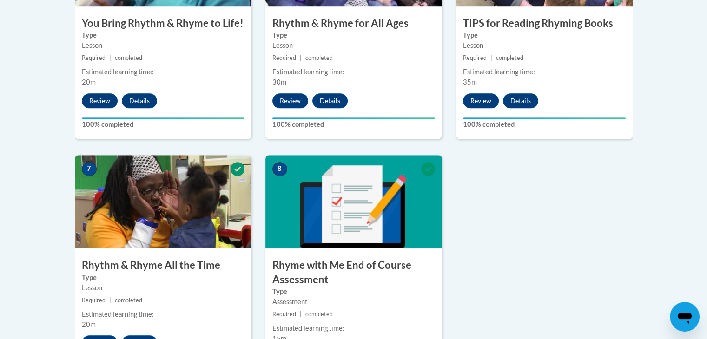
scroll to position [657, 0]
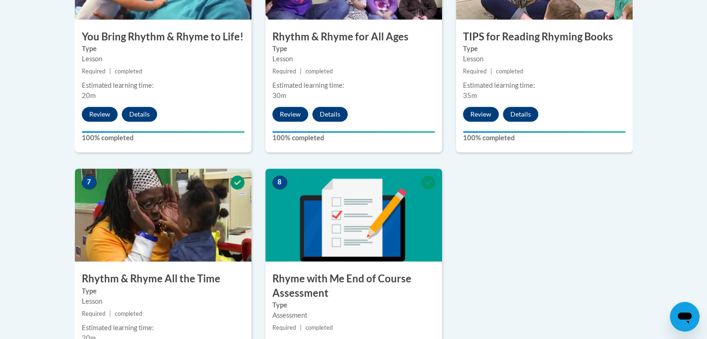
click at [396, 206] on img at bounding box center [354, 215] width 177 height 93
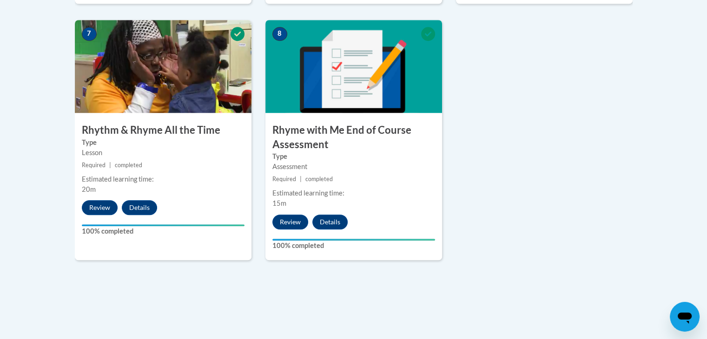
scroll to position [805, 0]
click at [332, 219] on button "Details" at bounding box center [330, 222] width 35 height 15
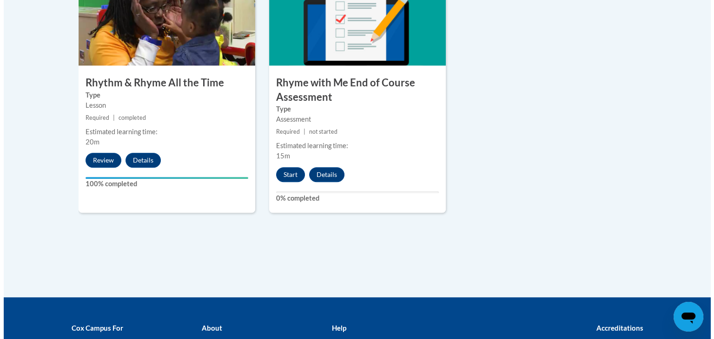
scroll to position [805, 0]
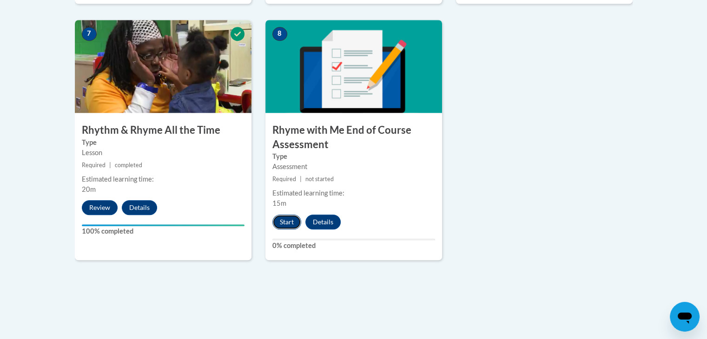
click at [278, 220] on button "Start" at bounding box center [287, 222] width 29 height 15
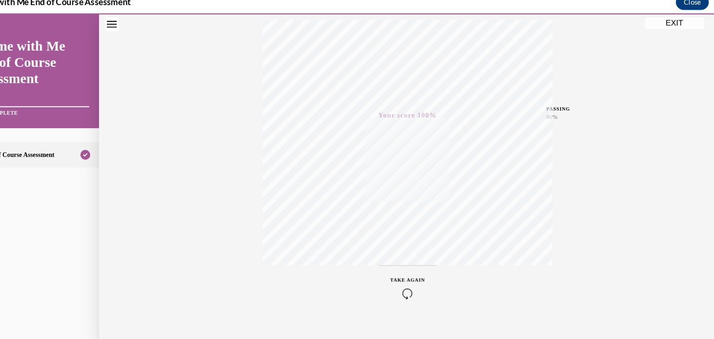
scroll to position [158, 0]
click at [643, 18] on button "EXIT" at bounding box center [637, 22] width 56 height 11
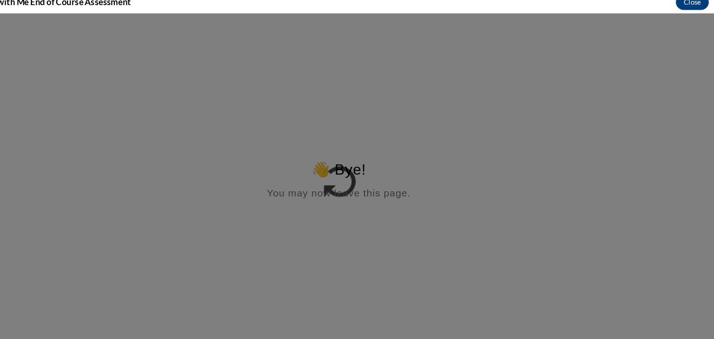
scroll to position [0, 0]
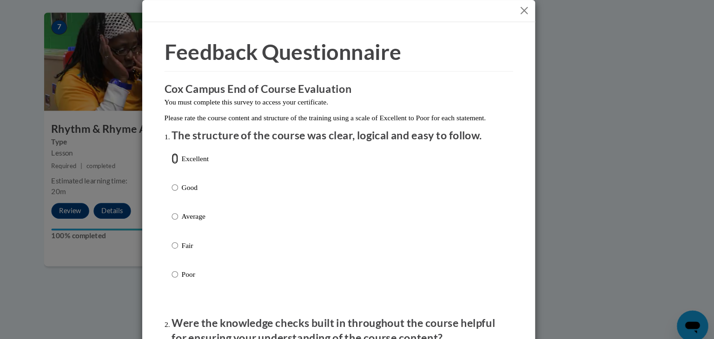
click at [200, 164] on input "Excellent" at bounding box center [202, 158] width 6 height 10
radio input "true"
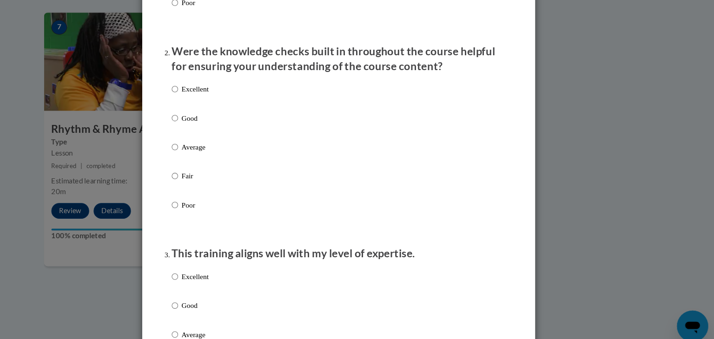
scroll to position [262, 0]
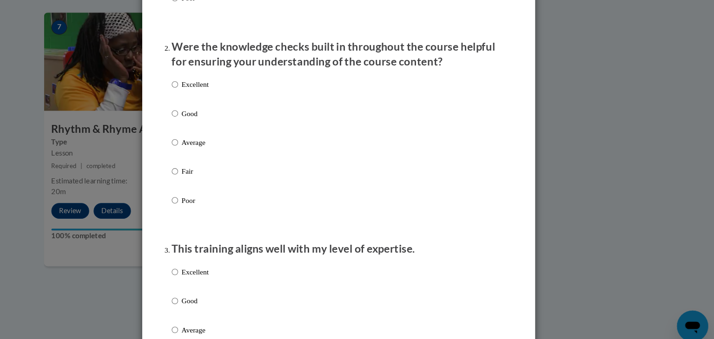
click at [199, 93] on input "Excellent" at bounding box center [202, 88] width 6 height 10
radio input "true"
click at [200, 271] on input "Excellent" at bounding box center [202, 266] width 6 height 10
radio input "true"
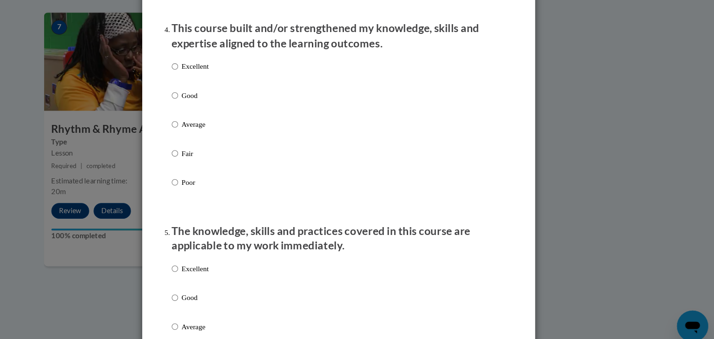
scroll to position [655, 0]
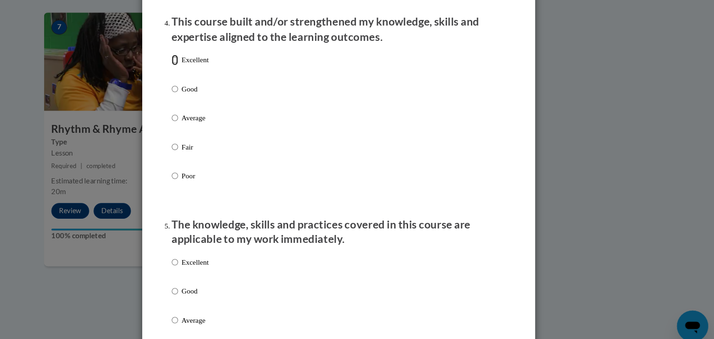
click at [199, 70] on input "Excellent" at bounding box center [202, 65] width 6 height 10
radio input "true"
click at [199, 70] on input "Excellent" at bounding box center [202, 65] width 6 height 10
click at [199, 262] on input "Excellent" at bounding box center [202, 257] width 6 height 10
radio input "true"
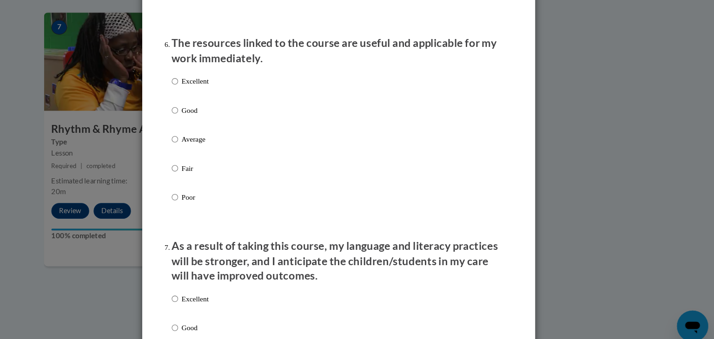
scroll to position [1025, 0]
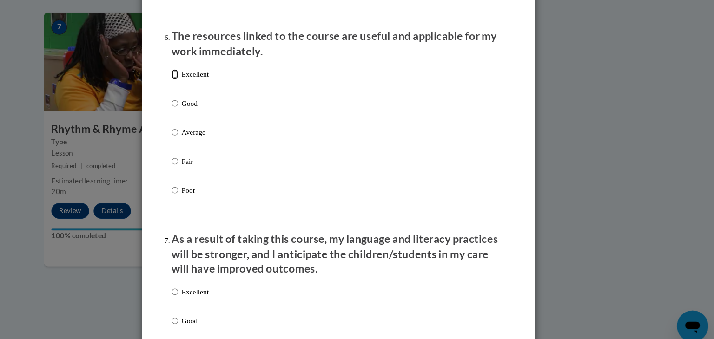
click at [199, 84] on input "Excellent" at bounding box center [202, 78] width 6 height 10
radio input "true"
click at [199, 290] on input "Excellent" at bounding box center [202, 284] width 6 height 10
radio input "true"
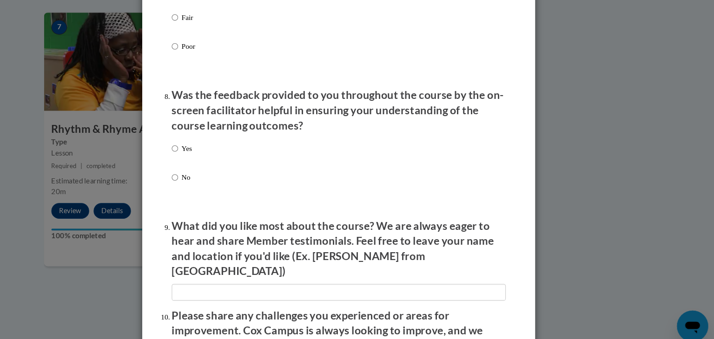
scroll to position [1376, 0]
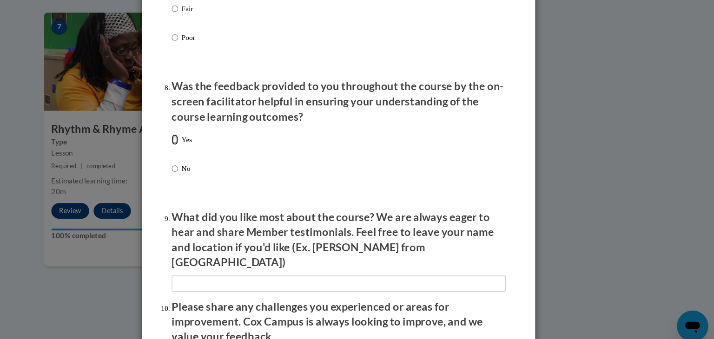
click at [199, 146] on input "Yes" at bounding box center [202, 140] width 6 height 10
radio input "true"
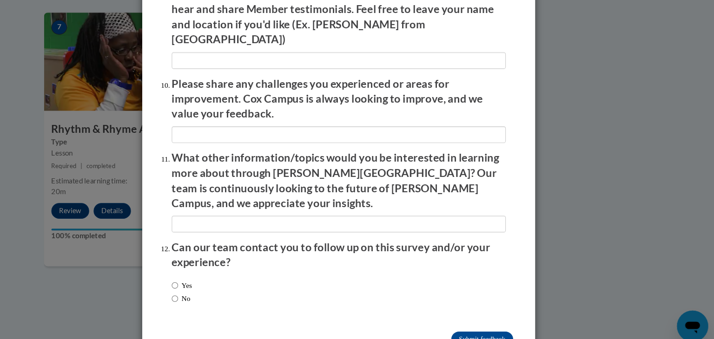
scroll to position [1597, 0]
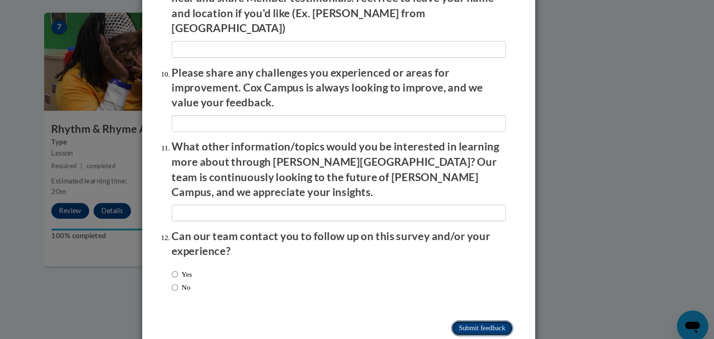
click at [500, 312] on input "Submit feedback" at bounding box center [493, 319] width 59 height 15
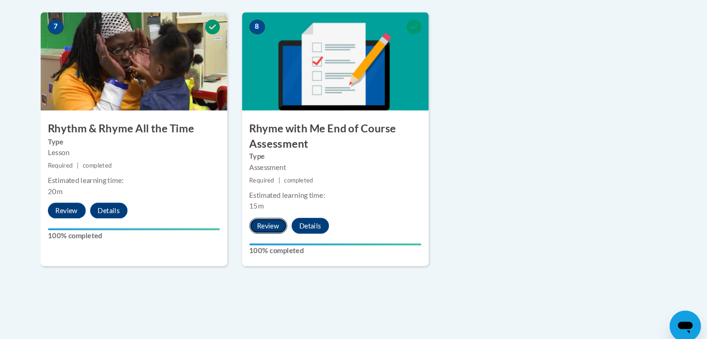
click at [295, 220] on button "Review" at bounding box center [291, 222] width 36 height 15
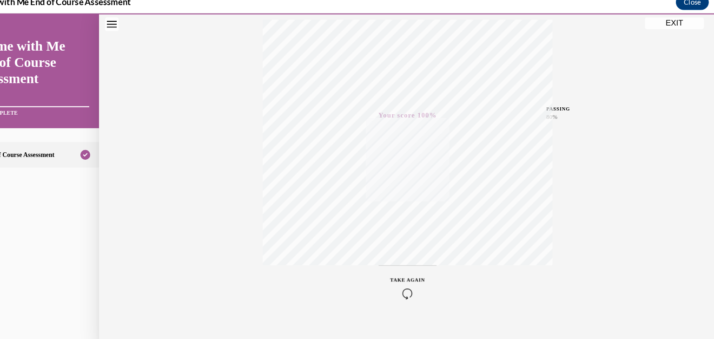
scroll to position [158, 0]
click at [639, 21] on button "EXIT" at bounding box center [637, 22] width 56 height 11
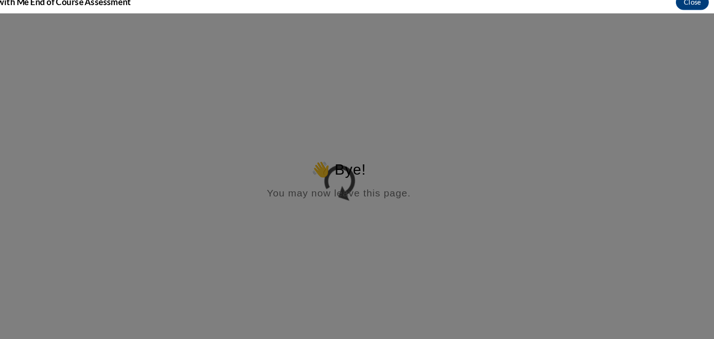
scroll to position [0, 0]
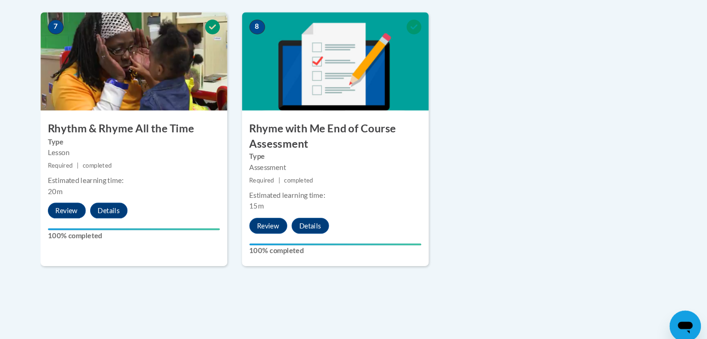
click at [367, 186] on div "8 Rhyme with Me End of Course Assessment Type Assessment Required | completed E…" at bounding box center [354, 140] width 177 height 240
click at [295, 220] on button "Review" at bounding box center [291, 222] width 36 height 15
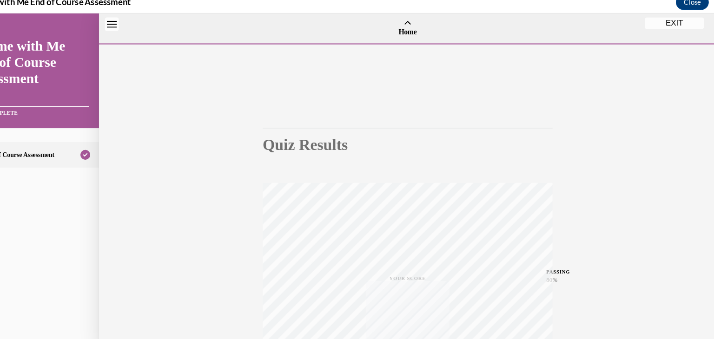
scroll to position [29, 0]
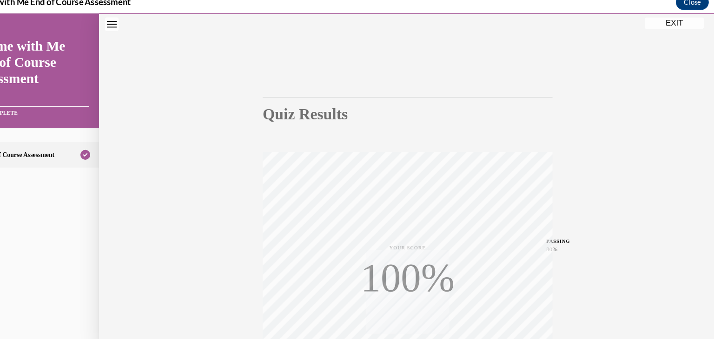
click at [624, 21] on button "EXIT" at bounding box center [637, 22] width 56 height 11
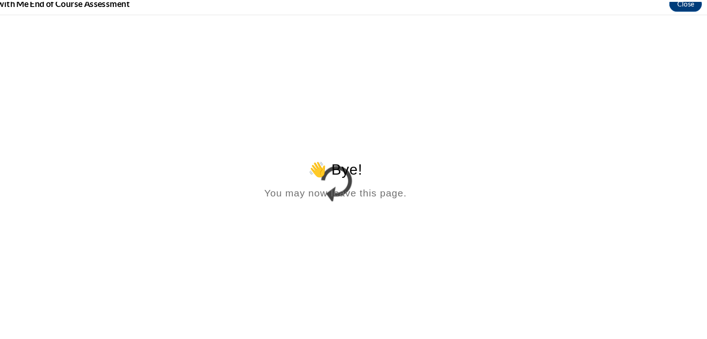
scroll to position [0, 0]
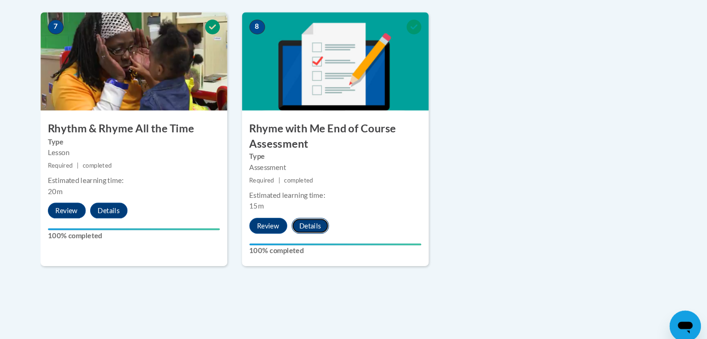
click at [337, 220] on button "Details" at bounding box center [330, 222] width 35 height 15
click at [331, 219] on button "Details" at bounding box center [330, 222] width 35 height 15
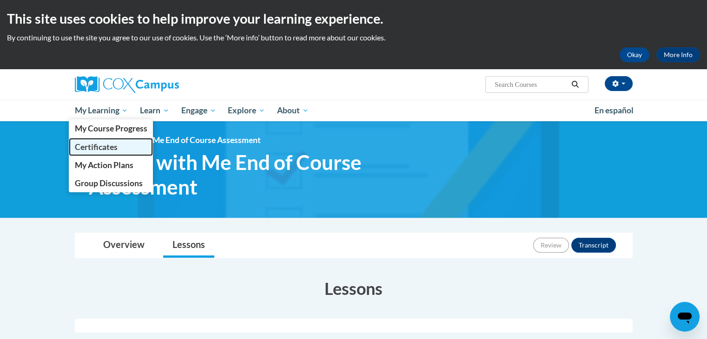
click at [108, 148] on span "Certificates" at bounding box center [95, 147] width 43 height 10
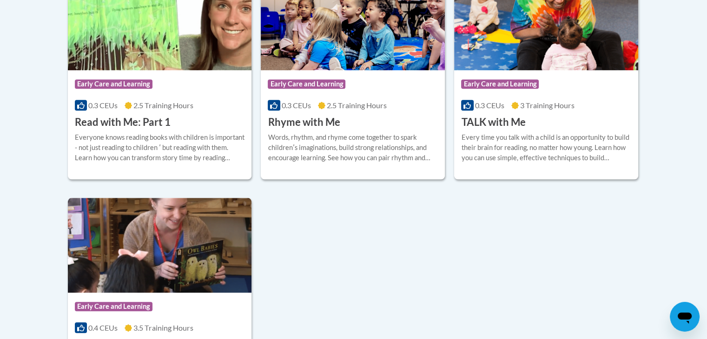
scroll to position [809, 0]
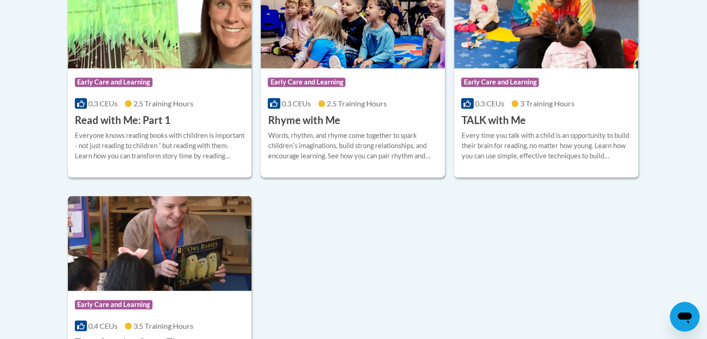
click at [333, 120] on h3 "Rhyme with Me" at bounding box center [304, 120] width 72 height 14
